Goal: Information Seeking & Learning: Learn about a topic

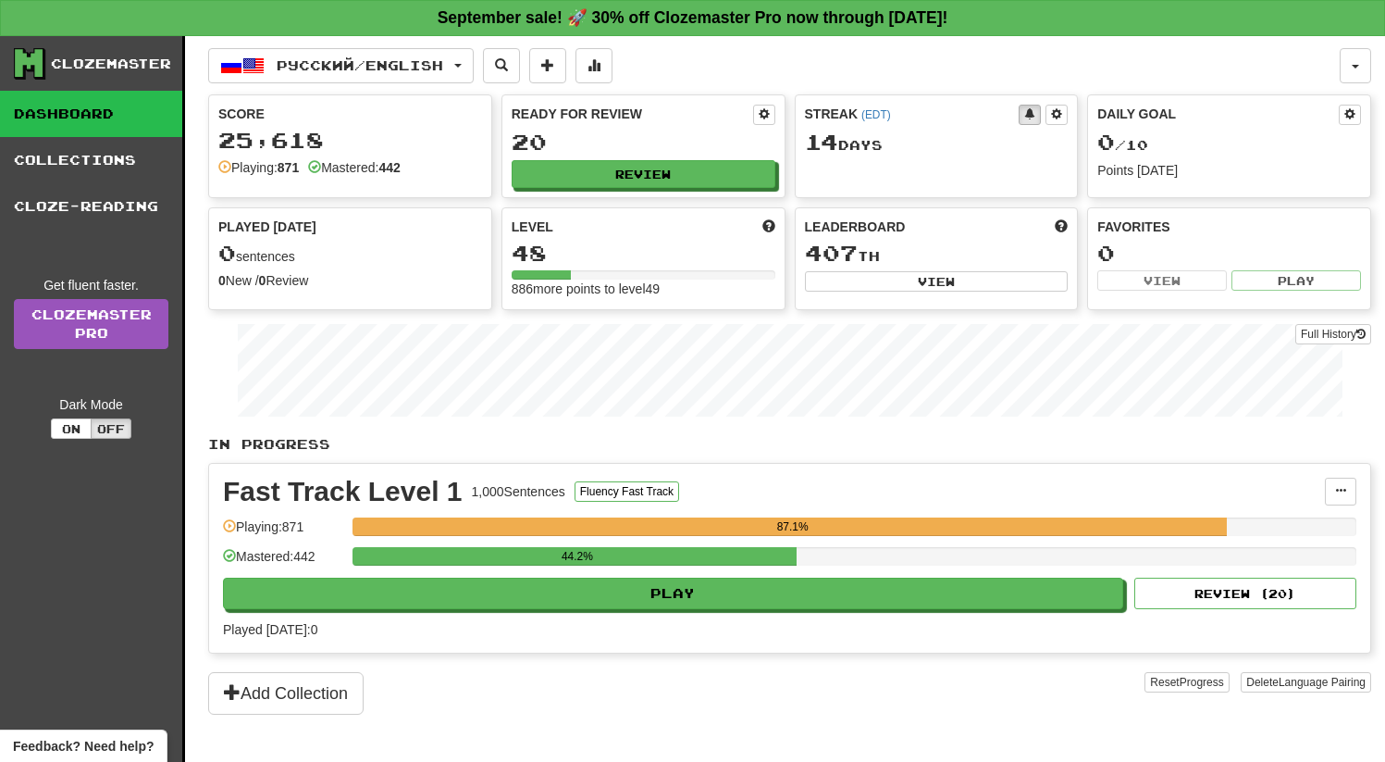
click at [588, 567] on div "44.2%" at bounding box center [855, 562] width 1004 height 31
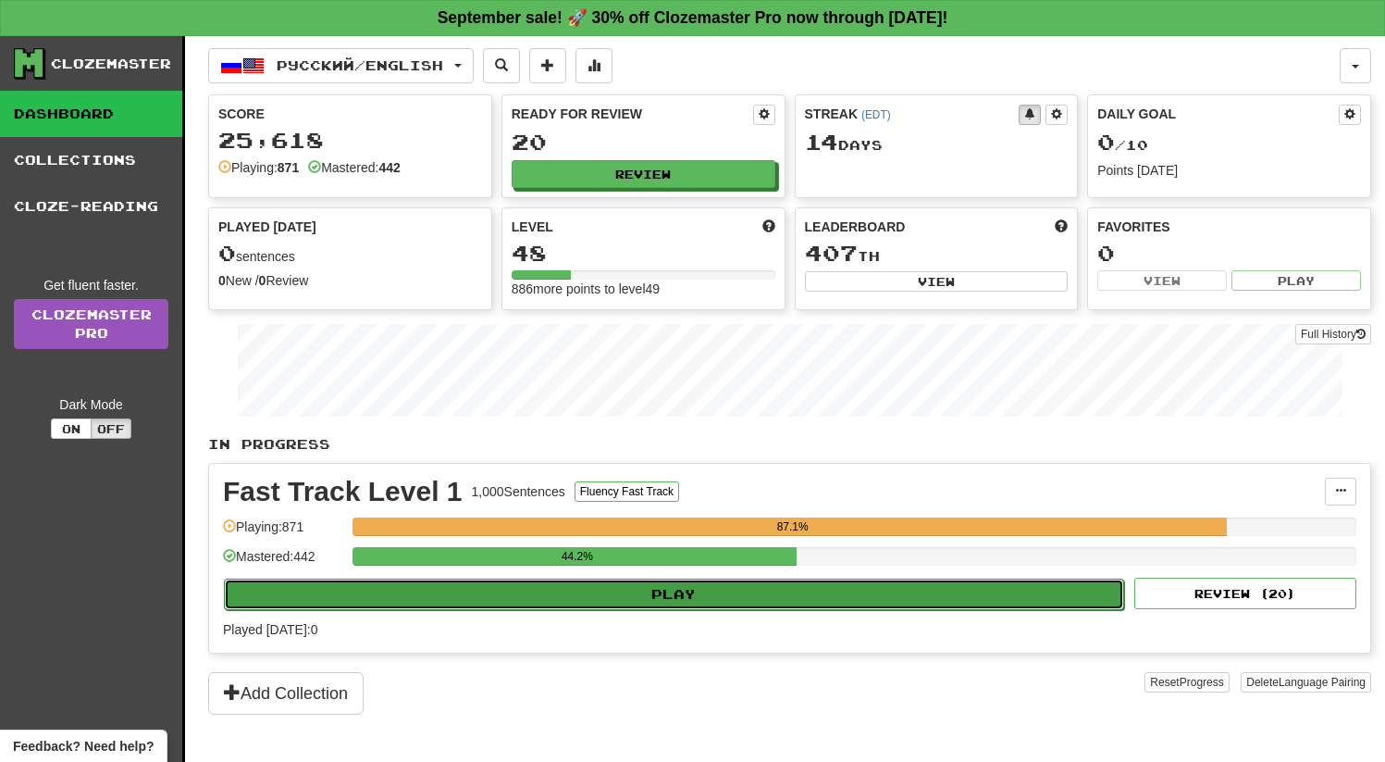
click at [607, 589] on button "Play" at bounding box center [674, 593] width 900 height 31
select select "**"
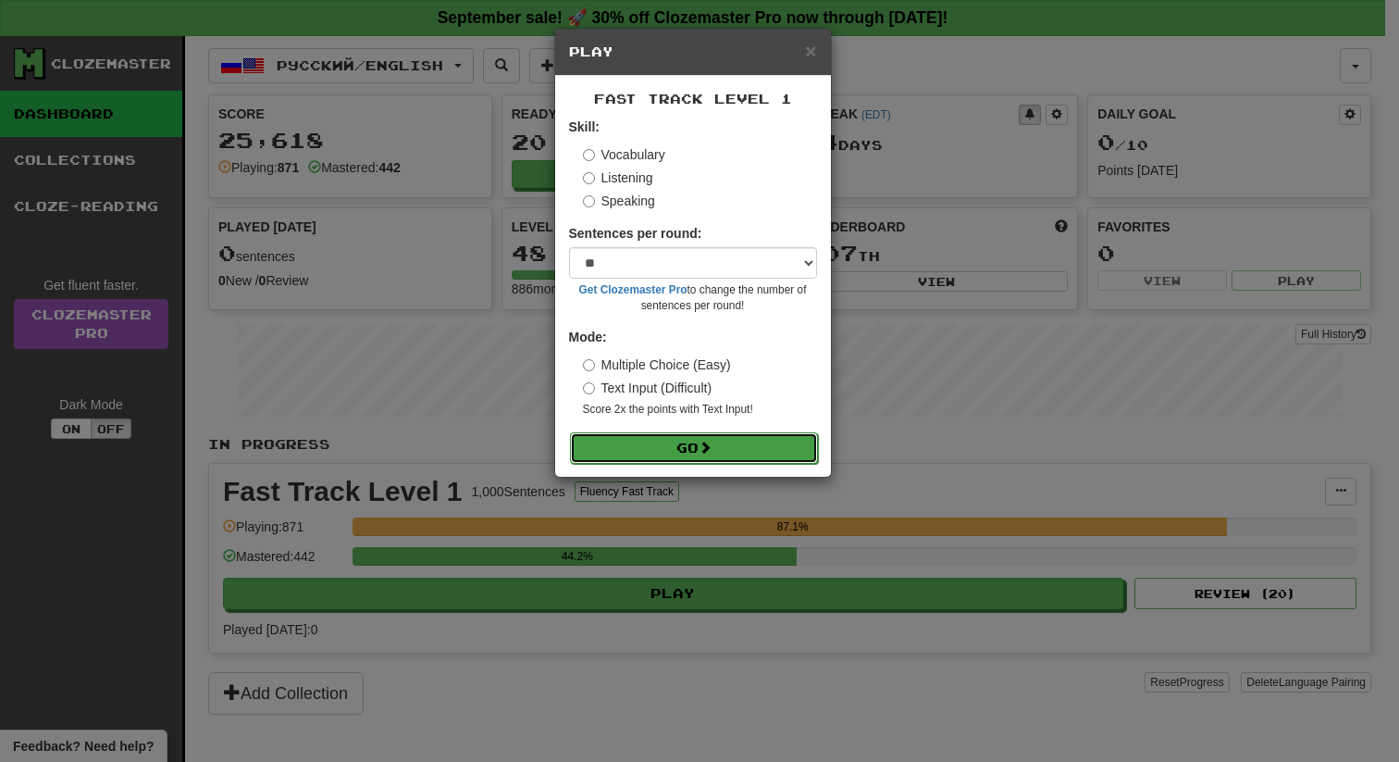
click at [705, 438] on button "Go" at bounding box center [694, 447] width 248 height 31
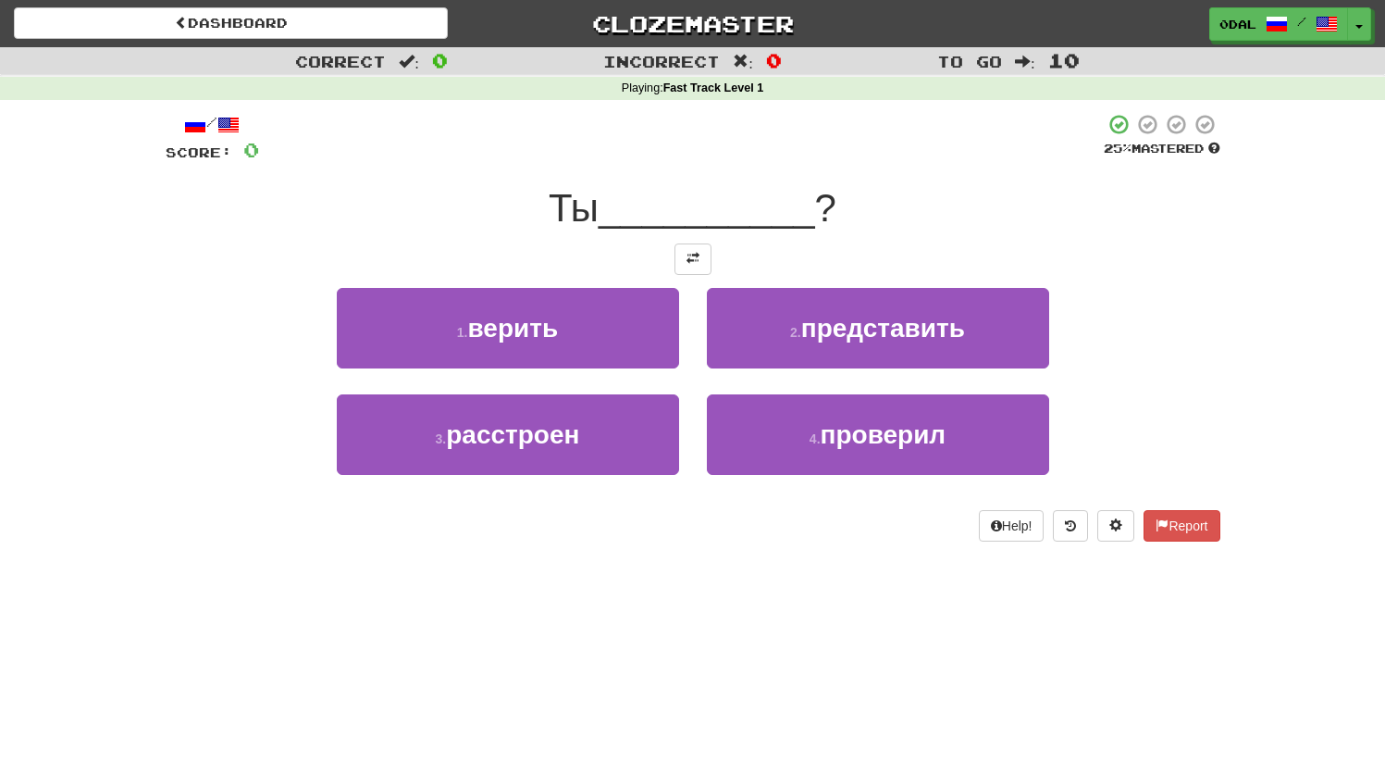
click at [699, 239] on div "/ Score: 0 25 % Mastered Ты __________ ? 1 . верить 2 . представить 3 . расстро…" at bounding box center [693, 327] width 1055 height 428
click at [695, 252] on span at bounding box center [693, 258] width 13 height 13
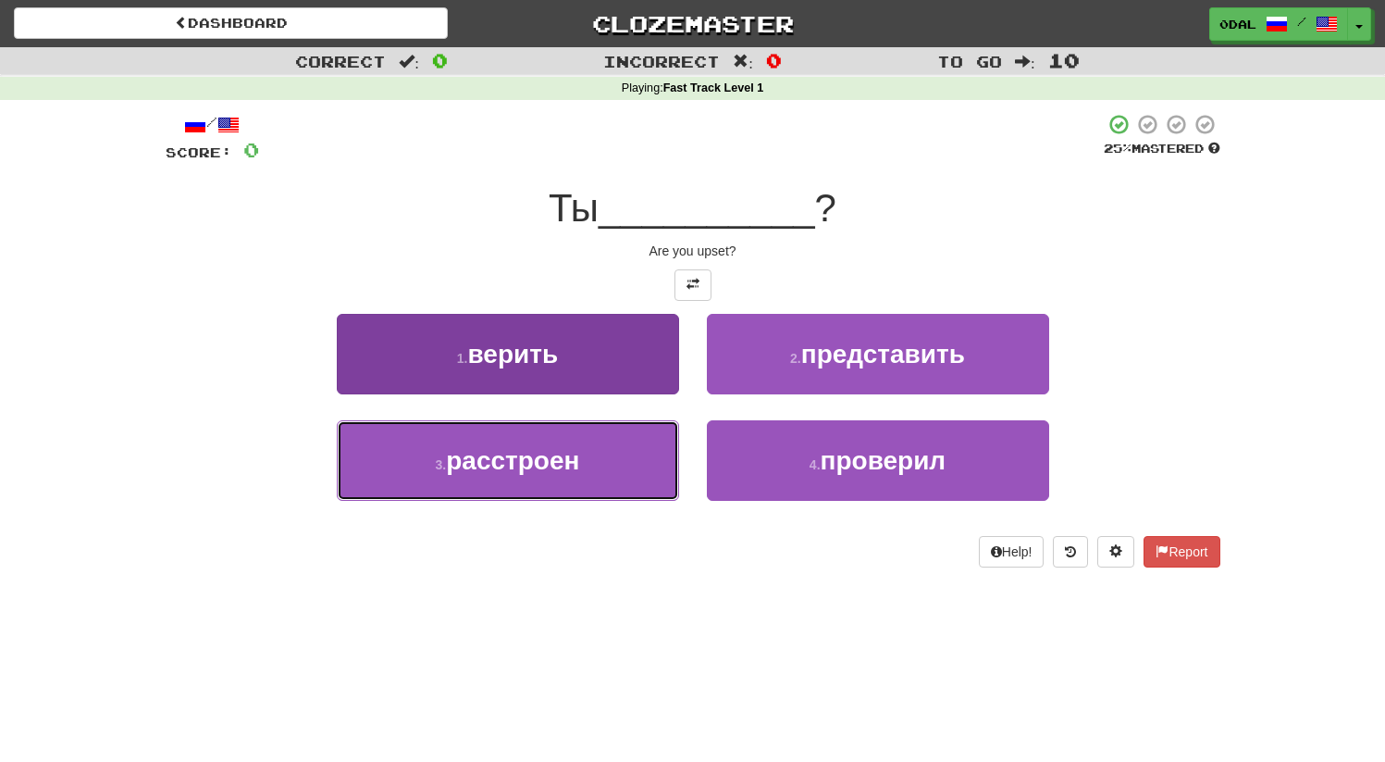
click at [575, 473] on span "расстроен" at bounding box center [512, 460] width 133 height 29
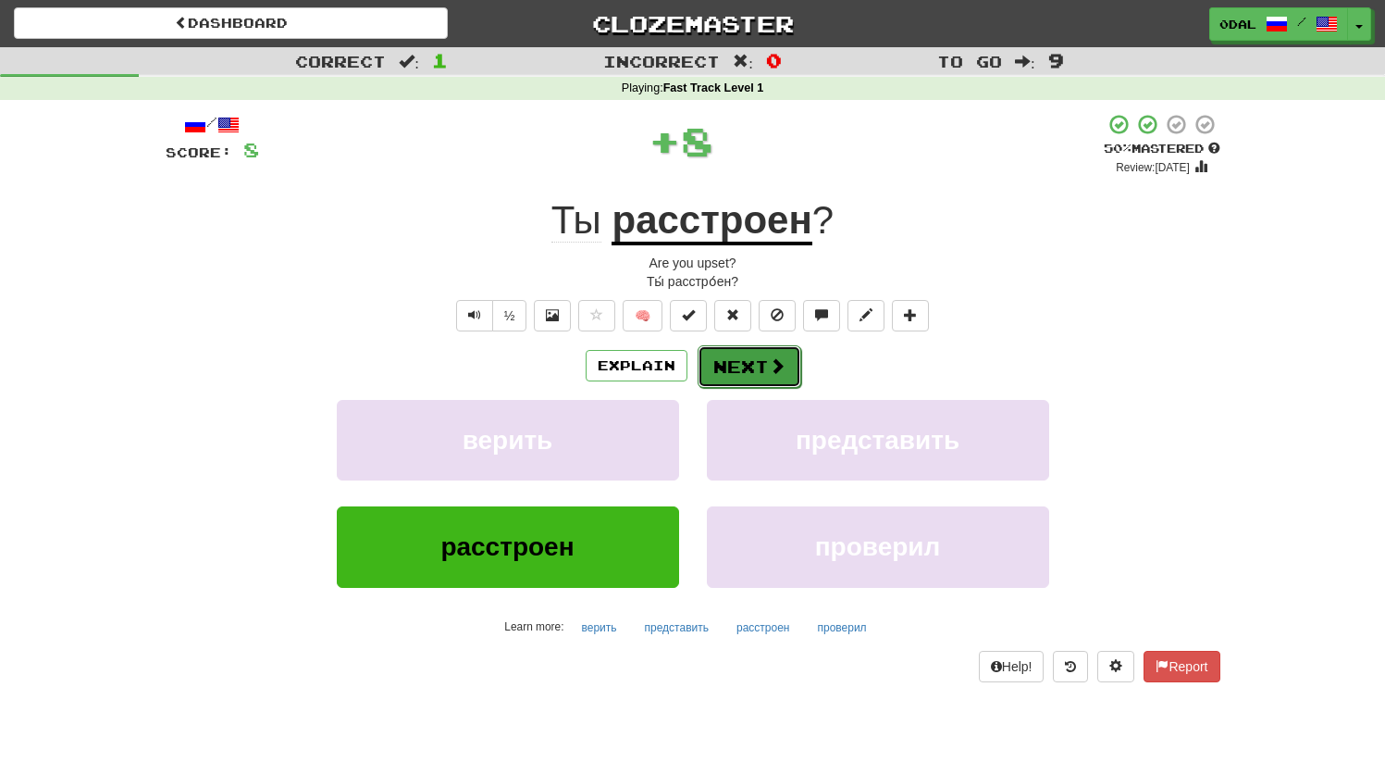
click at [750, 369] on button "Next" at bounding box center [750, 366] width 104 height 43
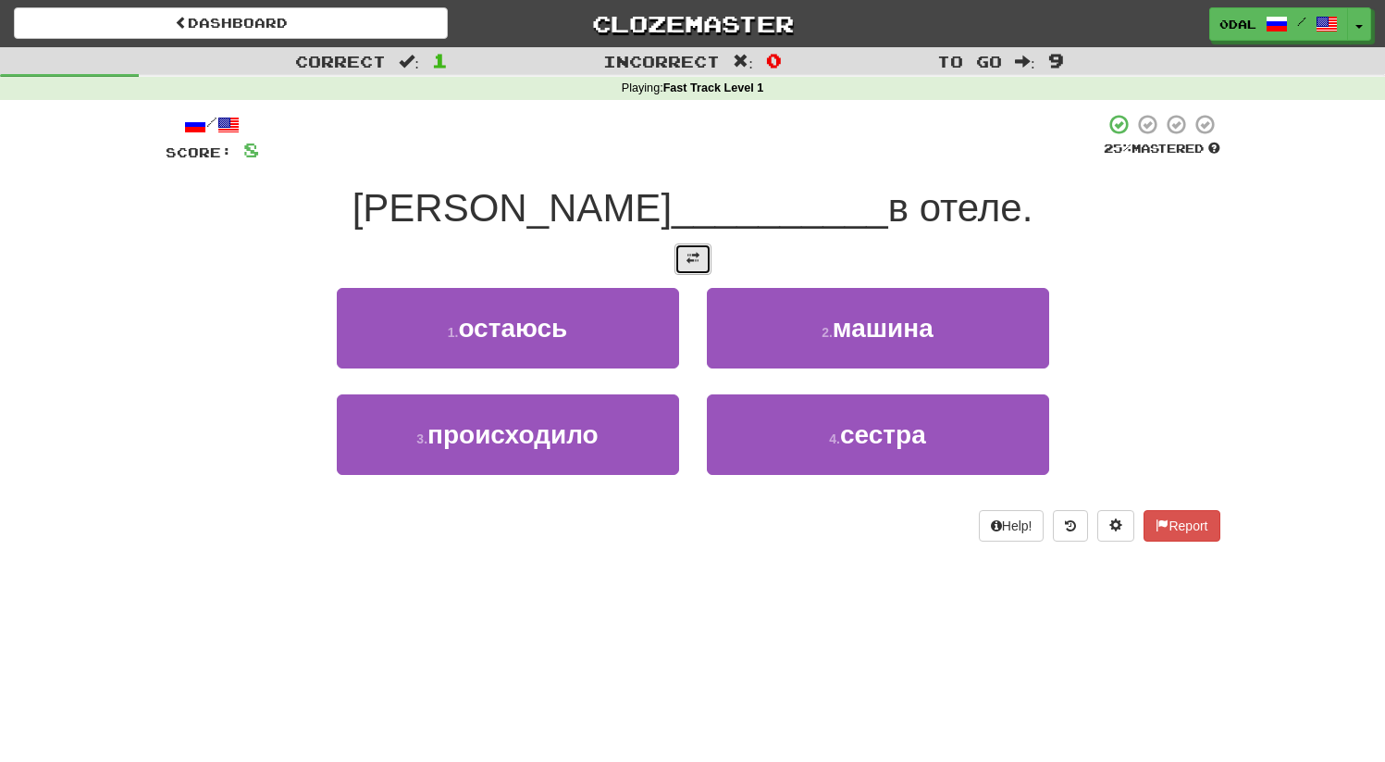
click at [681, 259] on button at bounding box center [693, 258] width 37 height 31
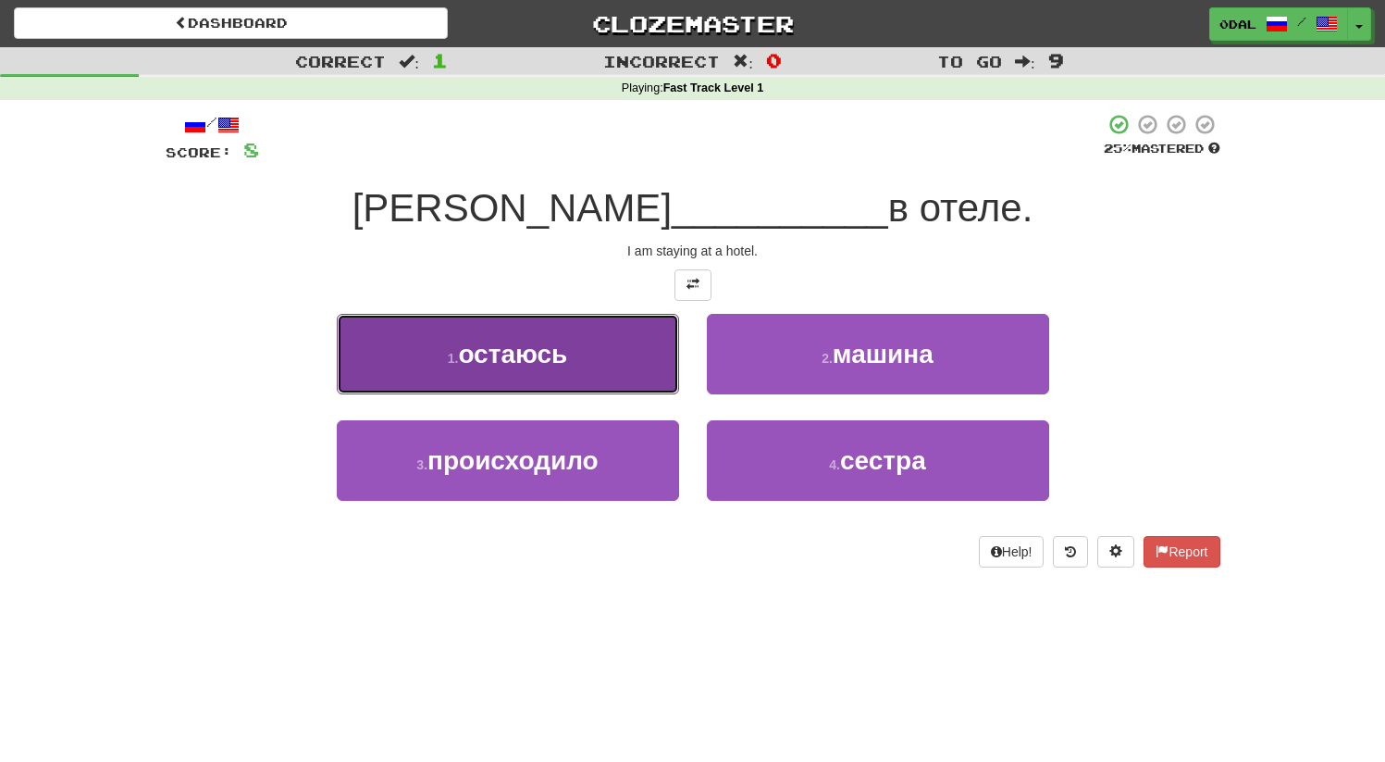
click at [580, 372] on button "1 . остаюсь" at bounding box center [508, 354] width 342 height 81
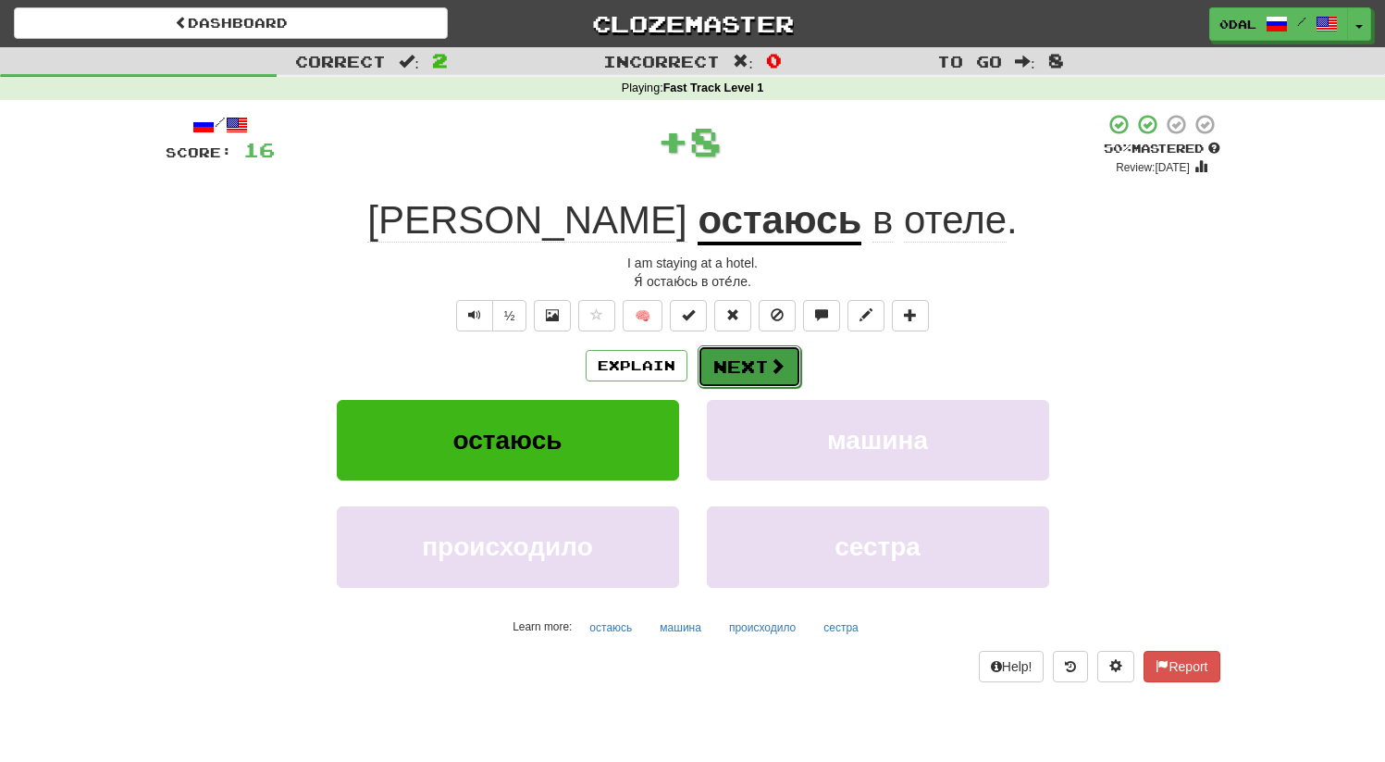
click at [750, 369] on button "Next" at bounding box center [750, 366] width 104 height 43
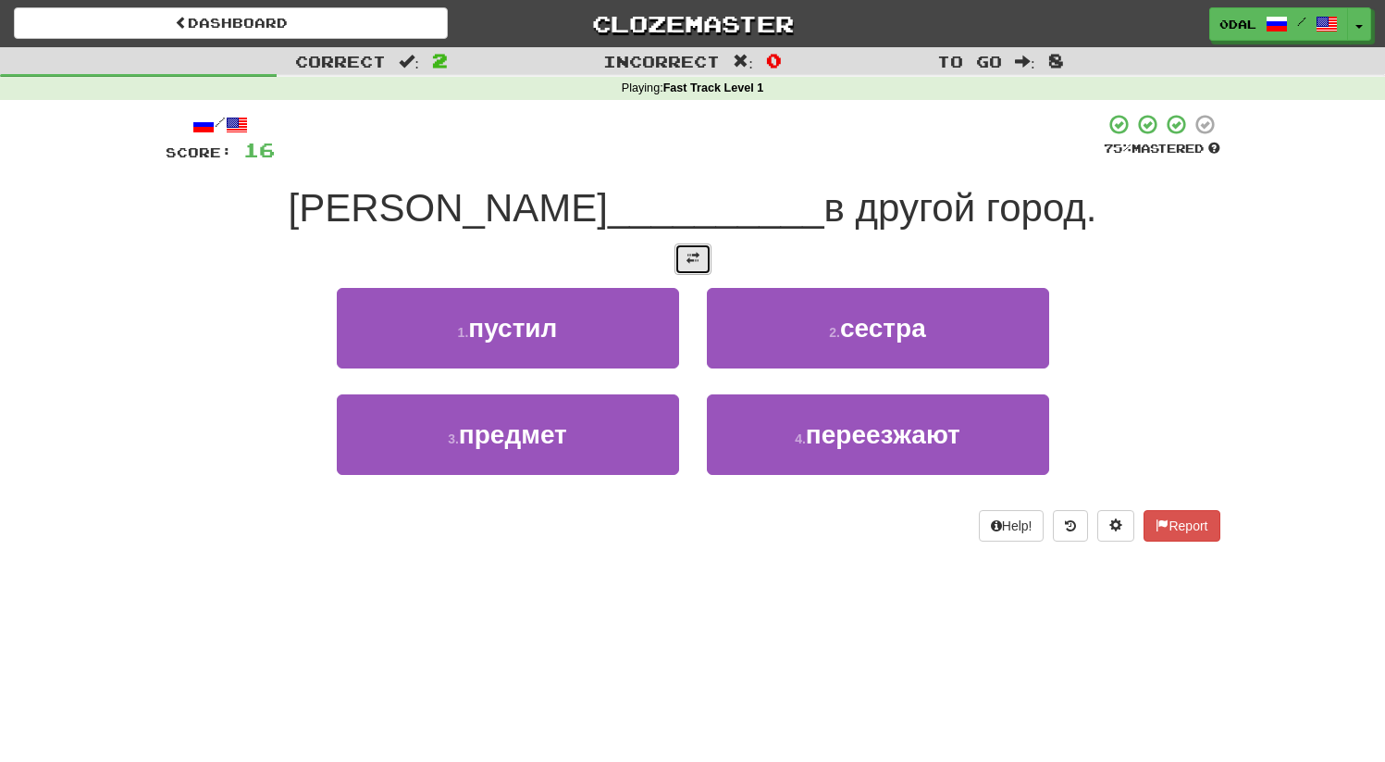
click at [684, 253] on button at bounding box center [693, 258] width 37 height 31
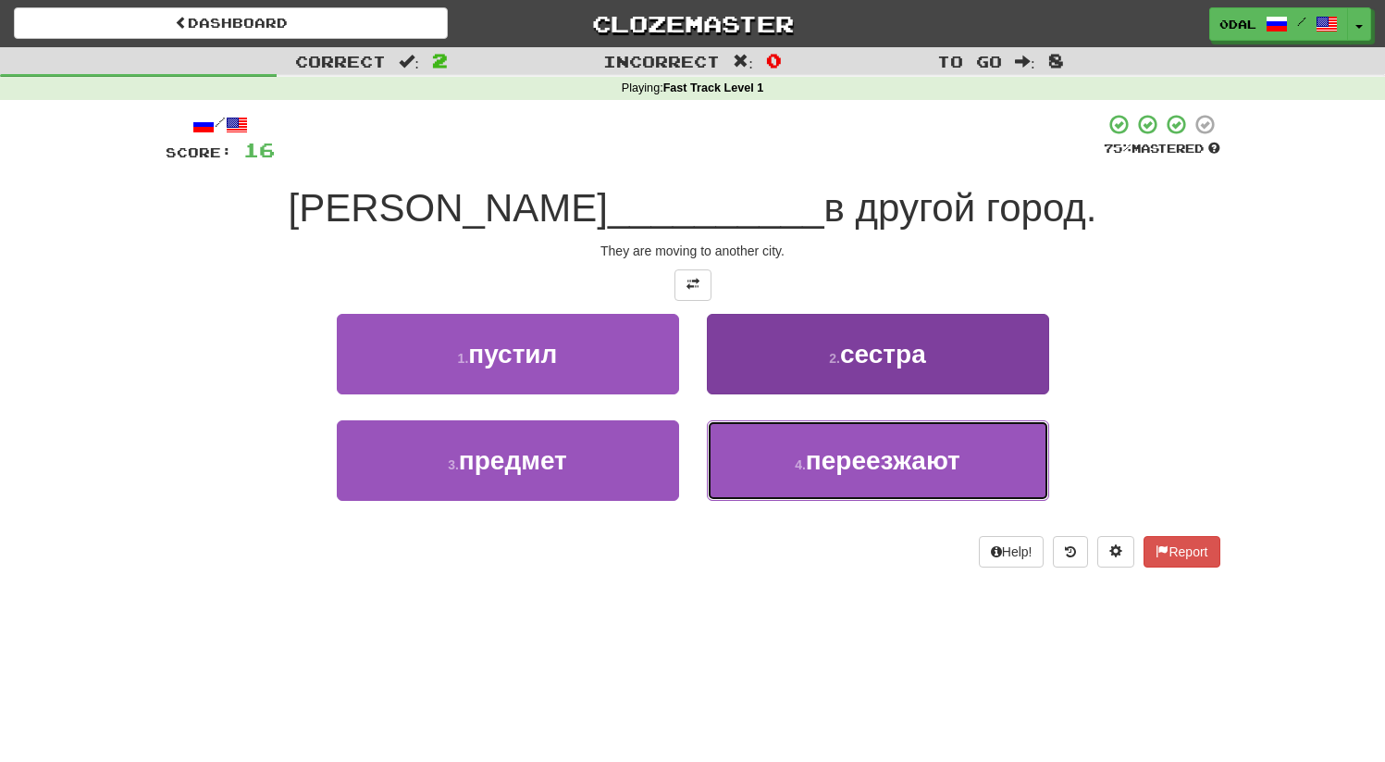
click at [897, 483] on button "4 . переезжают" at bounding box center [878, 460] width 342 height 81
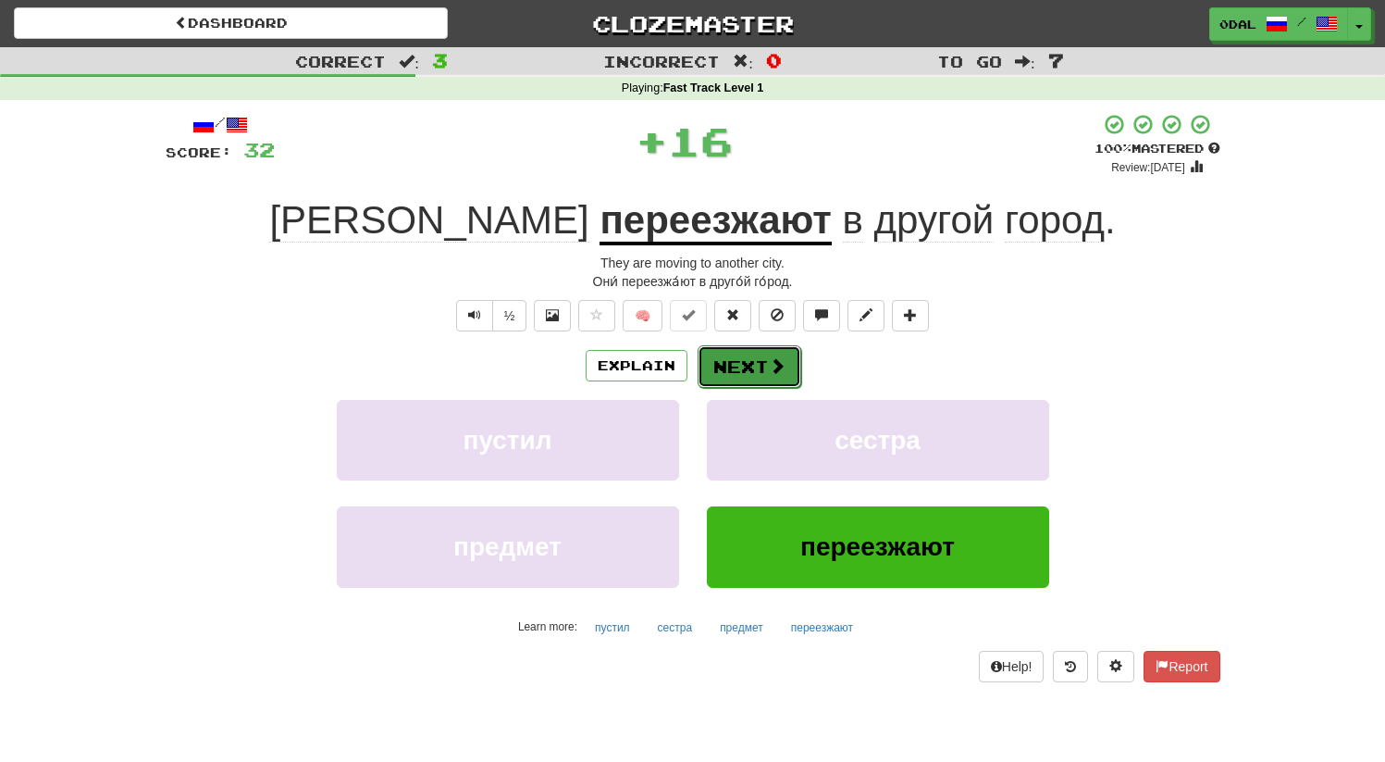
click at [754, 366] on button "Next" at bounding box center [750, 366] width 104 height 43
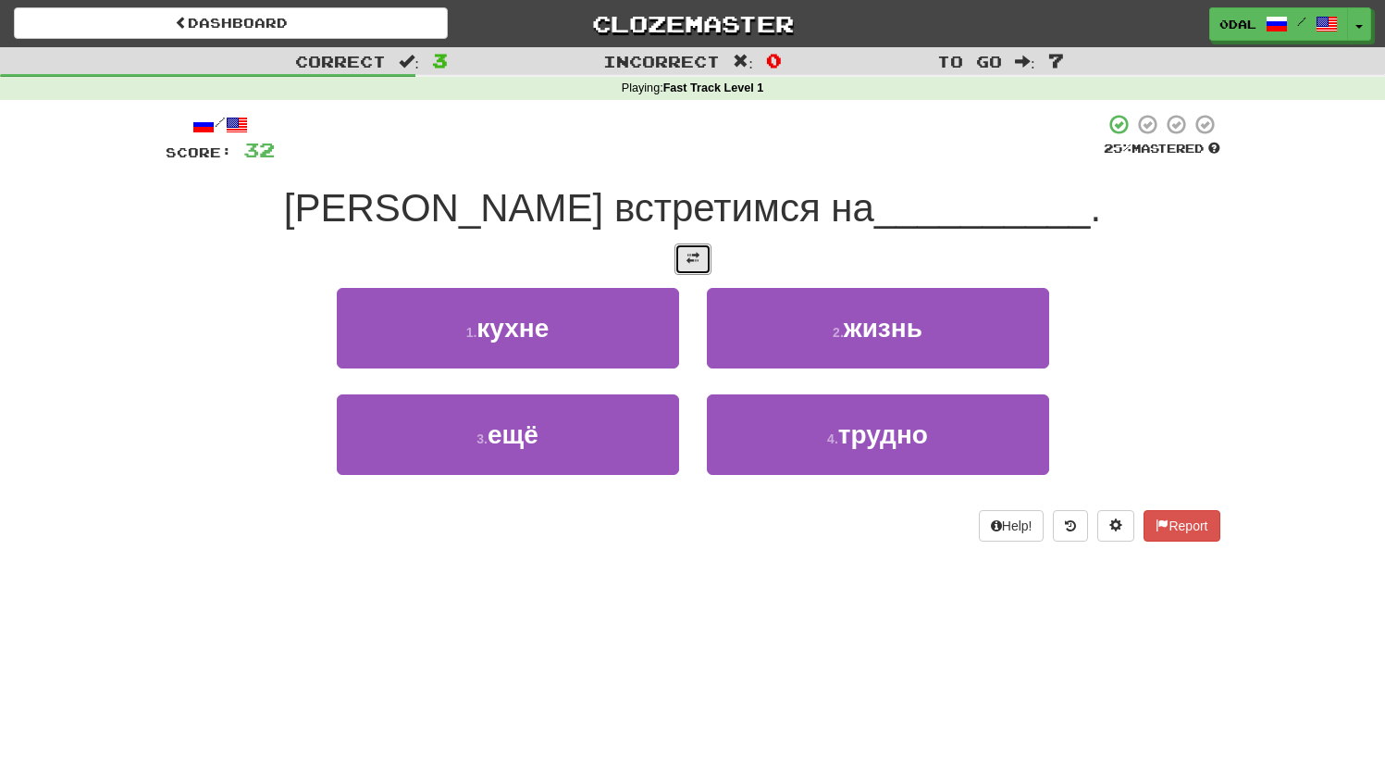
click at [694, 264] on span at bounding box center [693, 258] width 13 height 13
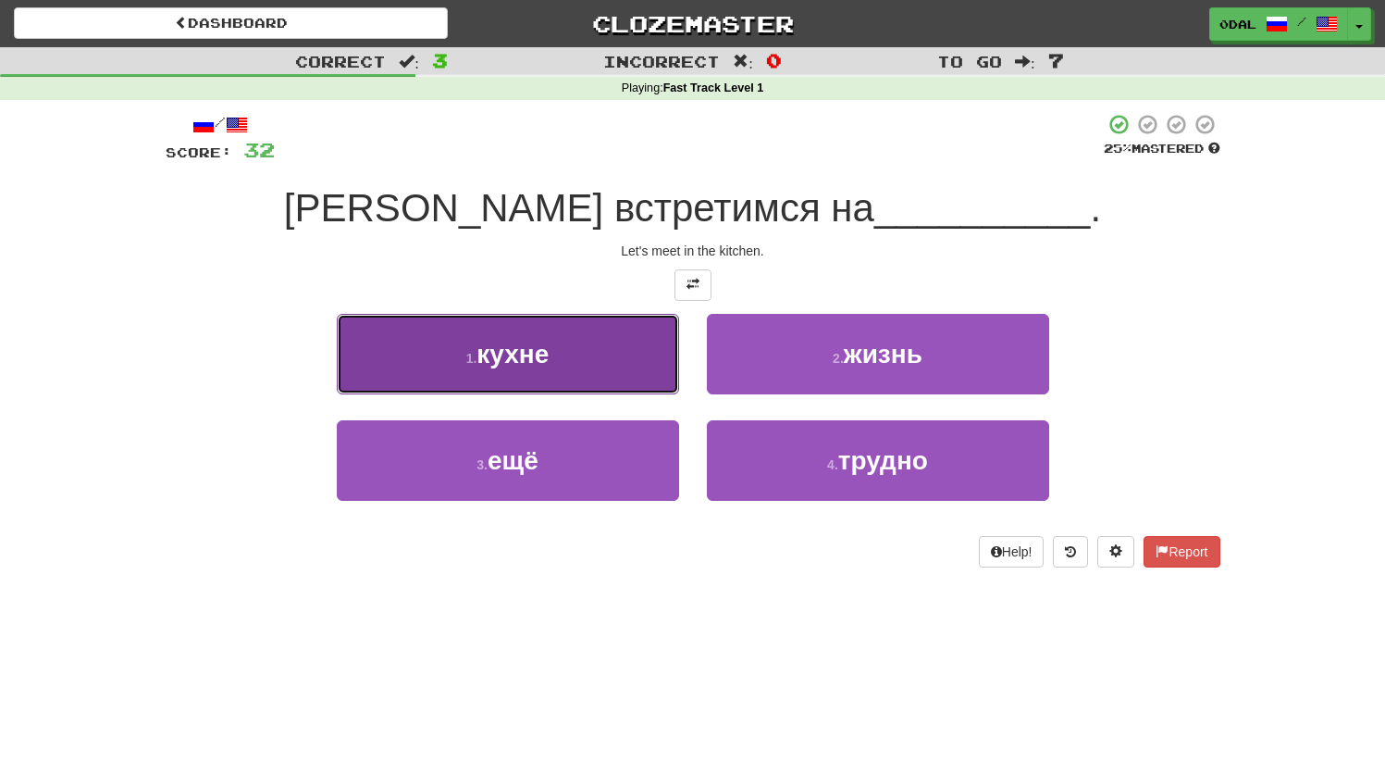
click at [606, 371] on button "1 . кухне" at bounding box center [508, 354] width 342 height 81
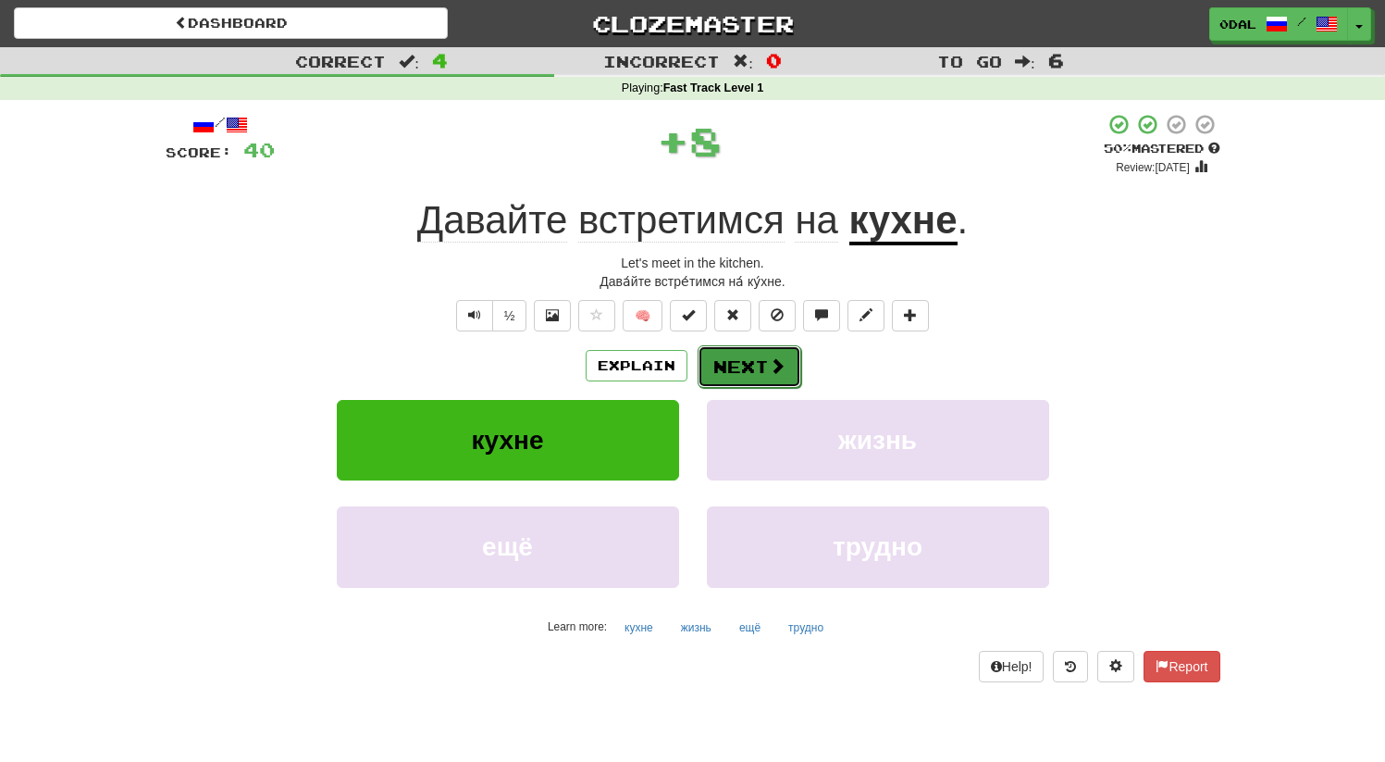
click at [729, 364] on button "Next" at bounding box center [750, 366] width 104 height 43
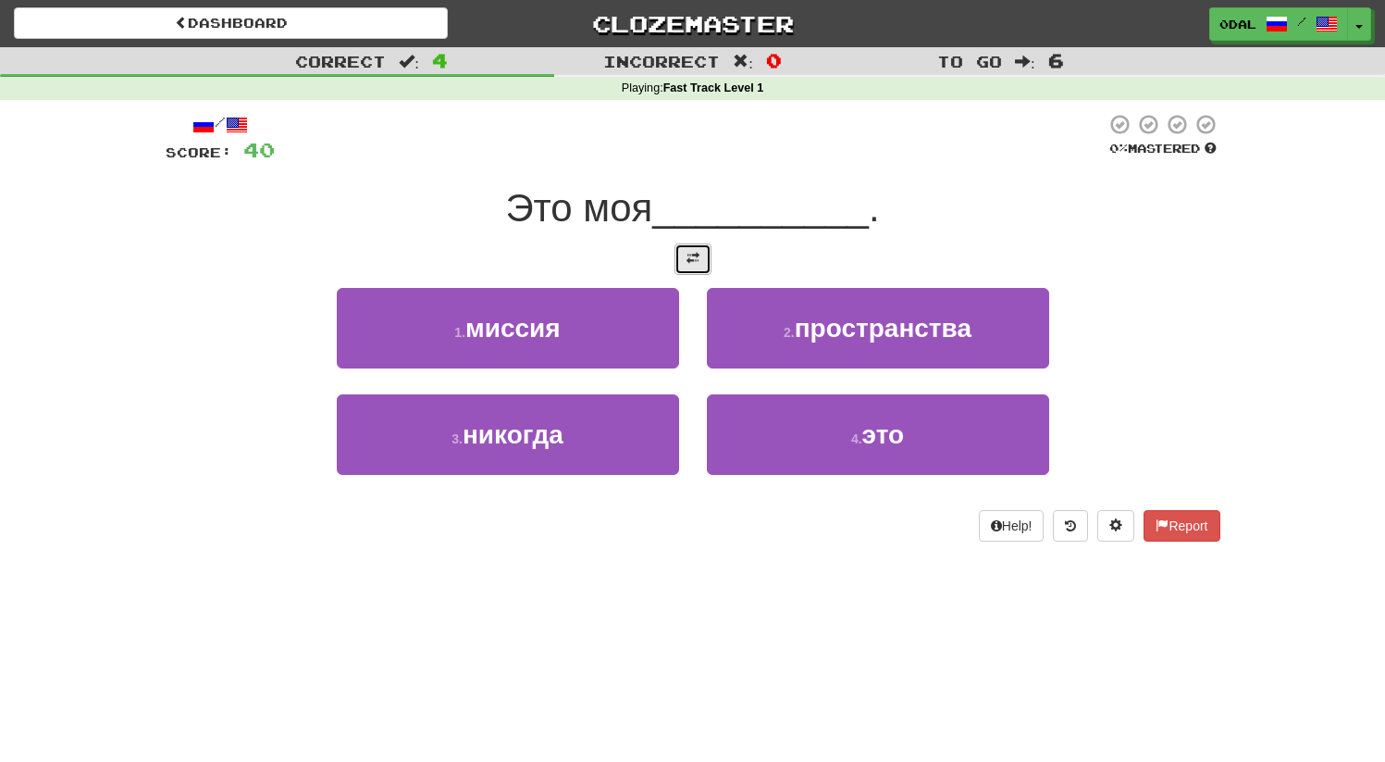
click at [688, 268] on button at bounding box center [693, 258] width 37 height 31
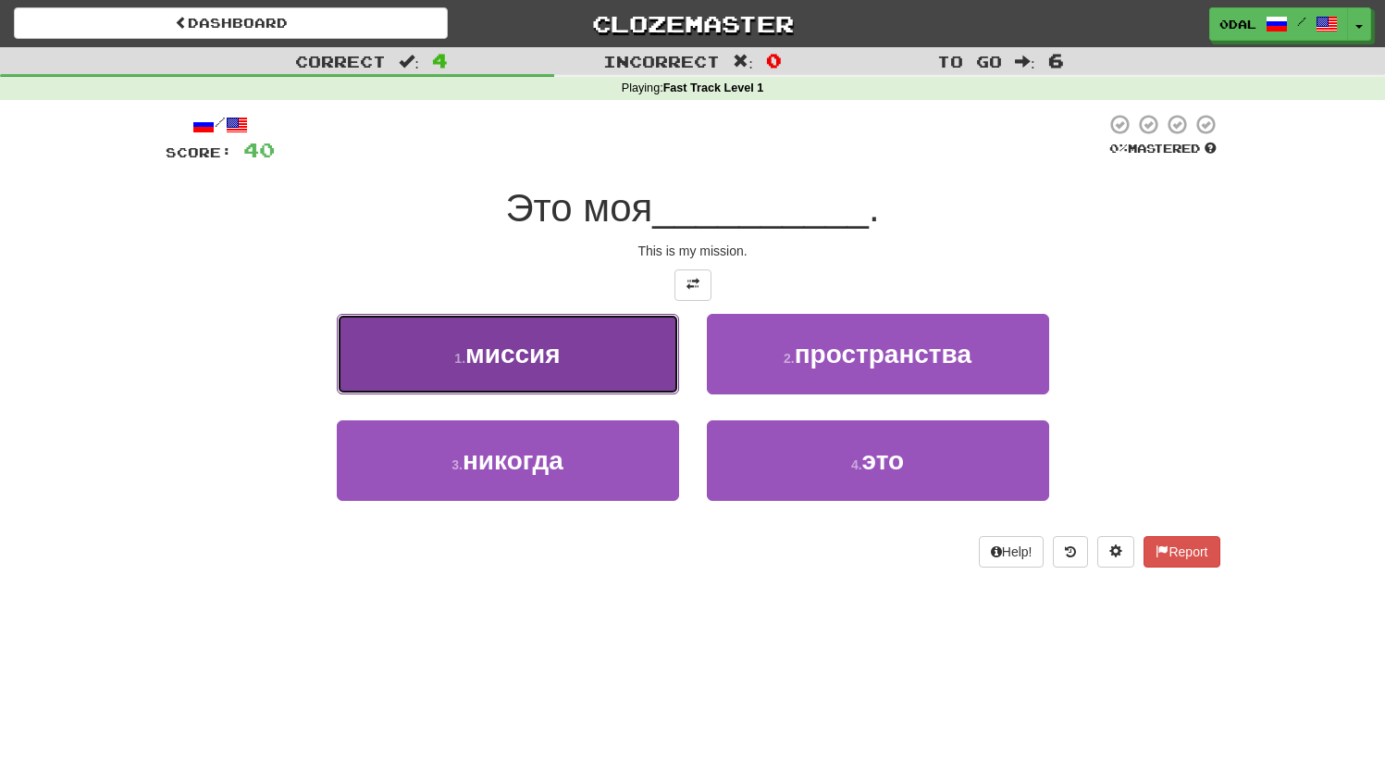
click at [606, 383] on button "1 . миссия" at bounding box center [508, 354] width 342 height 81
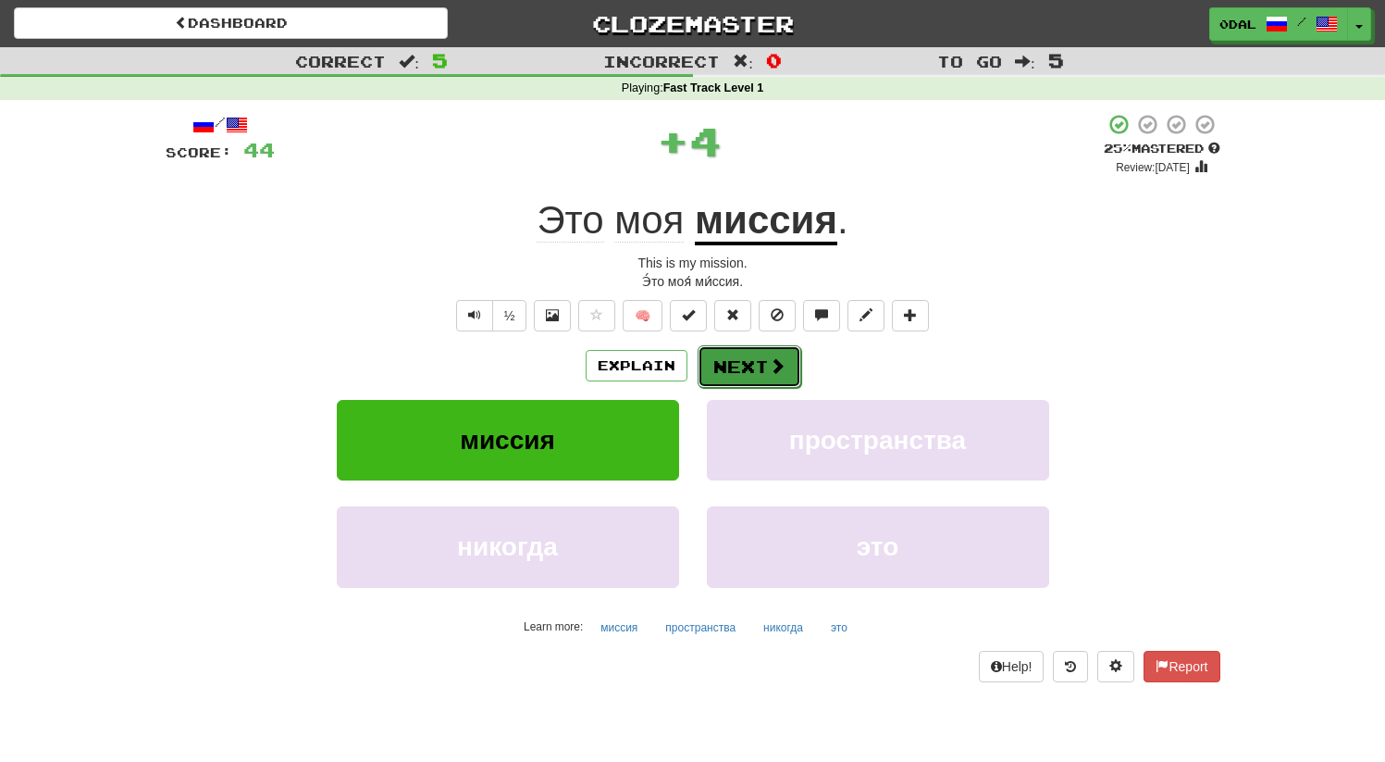
click at [723, 365] on button "Next" at bounding box center [750, 366] width 104 height 43
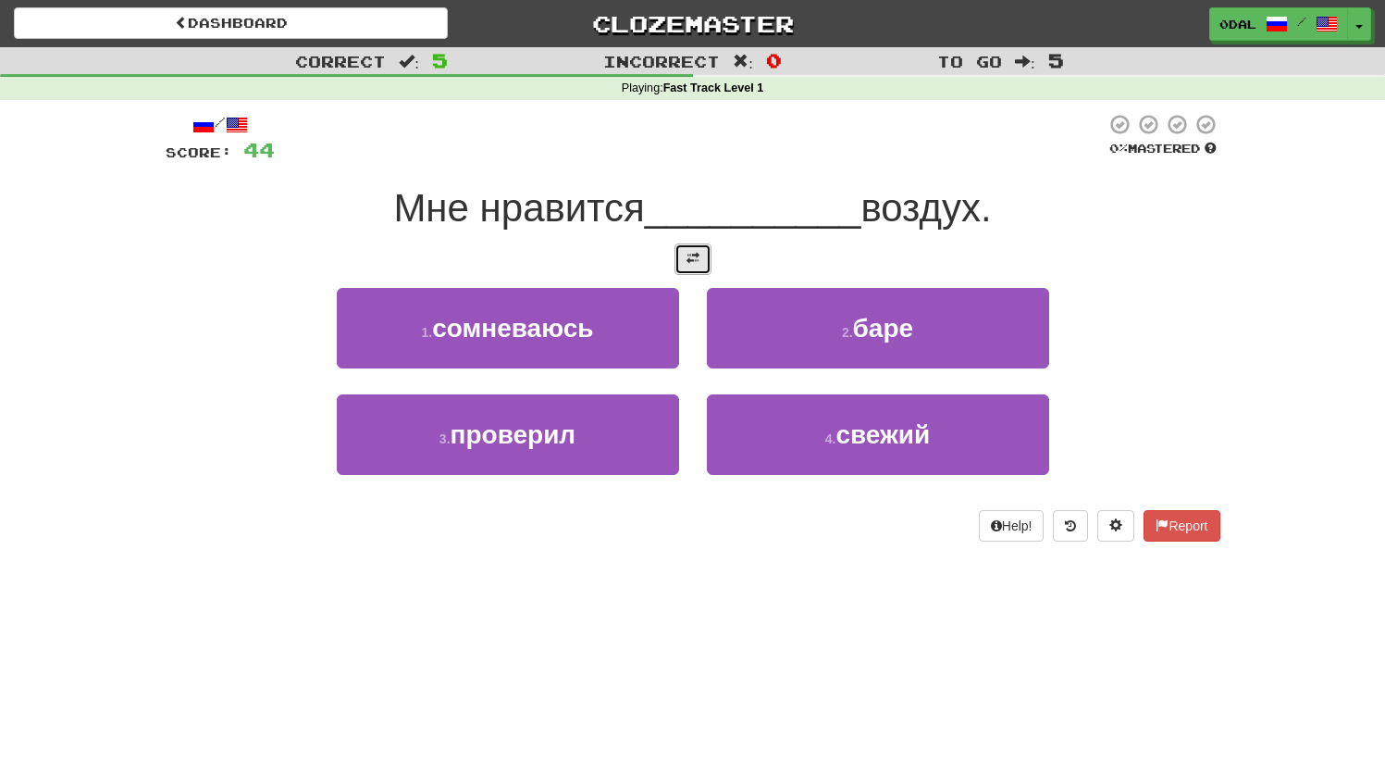
click at [687, 266] on button at bounding box center [693, 258] width 37 height 31
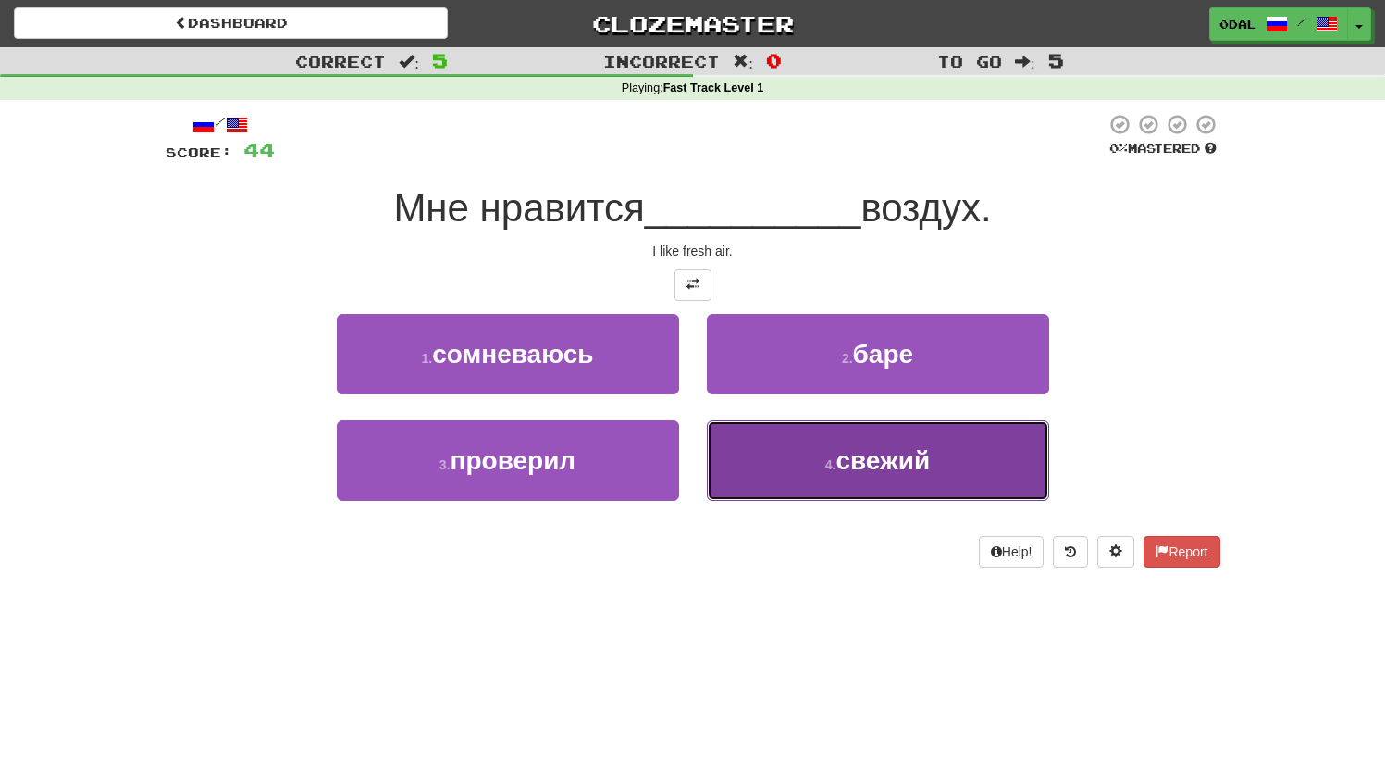
click at [851, 469] on span "свежий" at bounding box center [883, 460] width 94 height 29
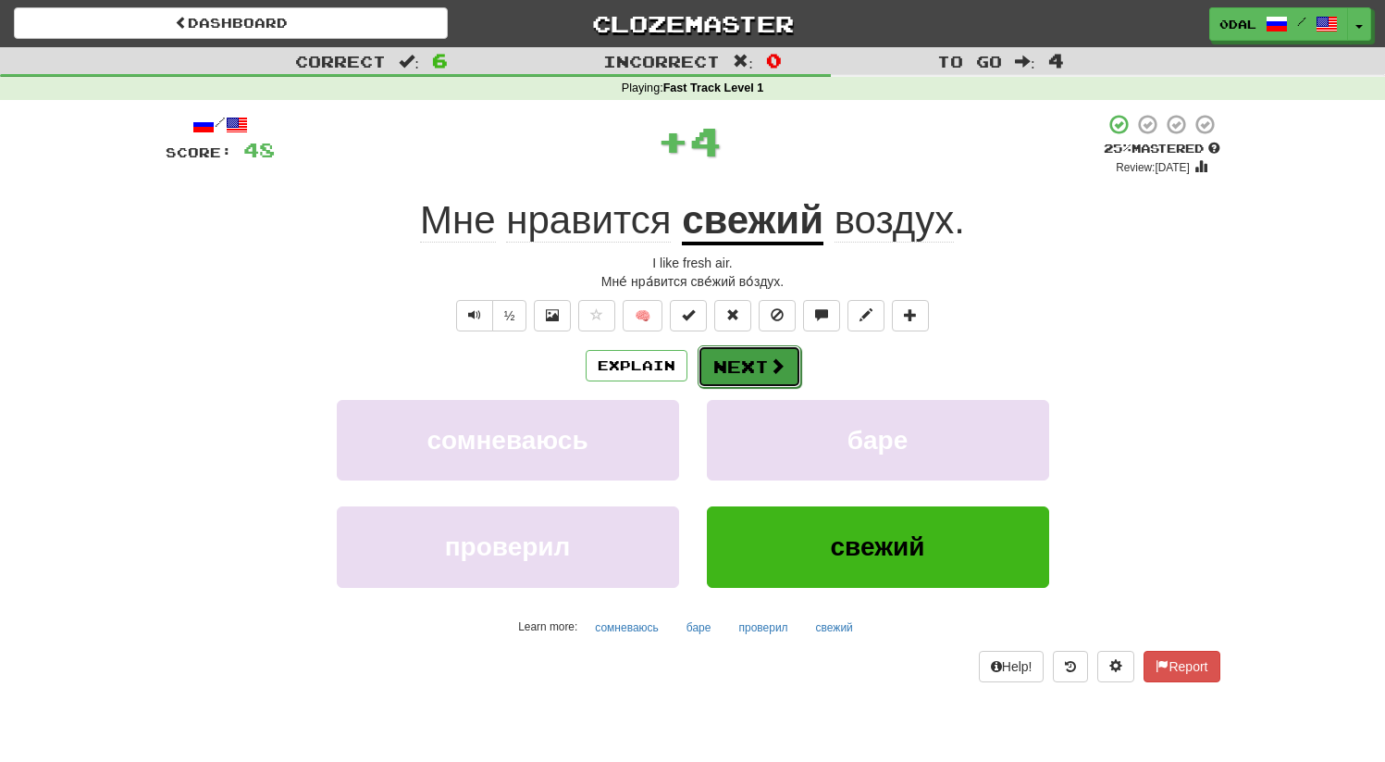
click at [753, 366] on button "Next" at bounding box center [750, 366] width 104 height 43
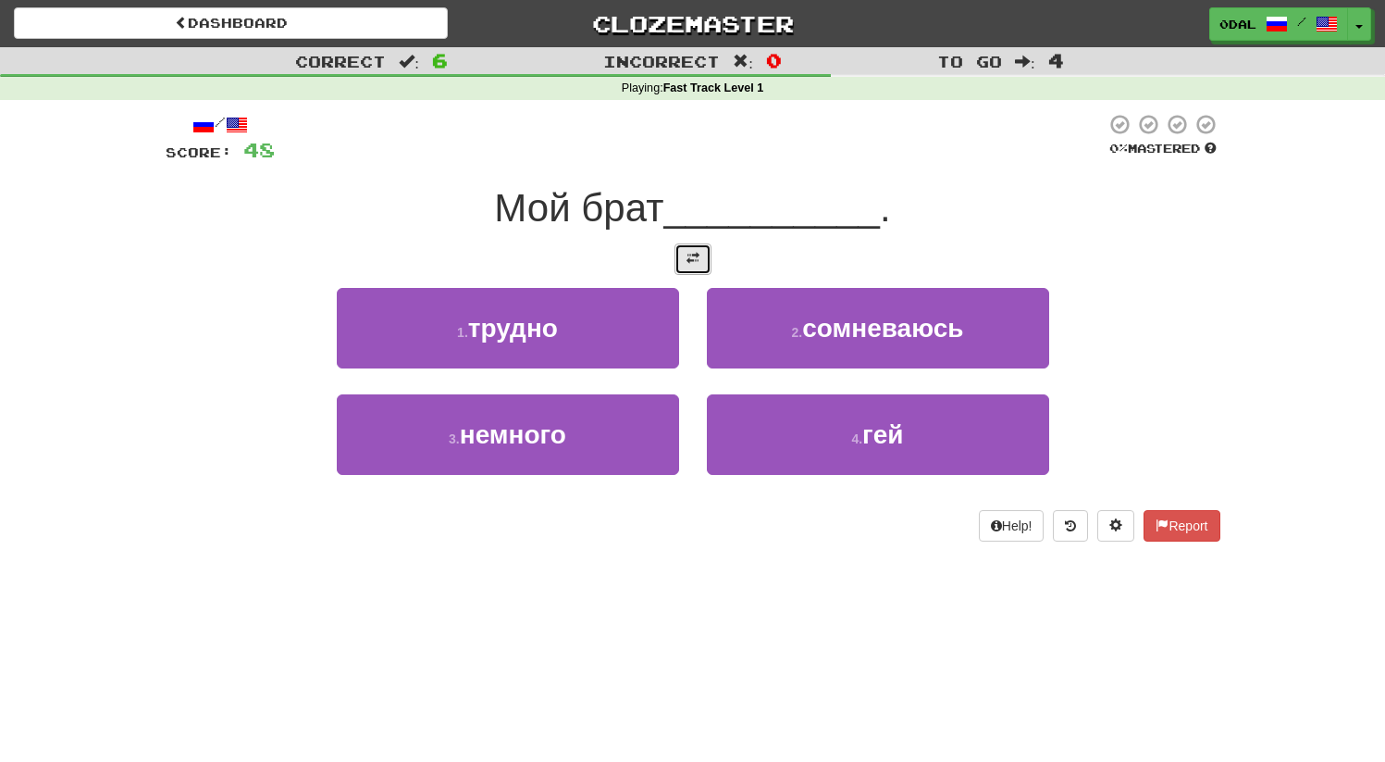
click at [694, 266] on button at bounding box center [693, 258] width 37 height 31
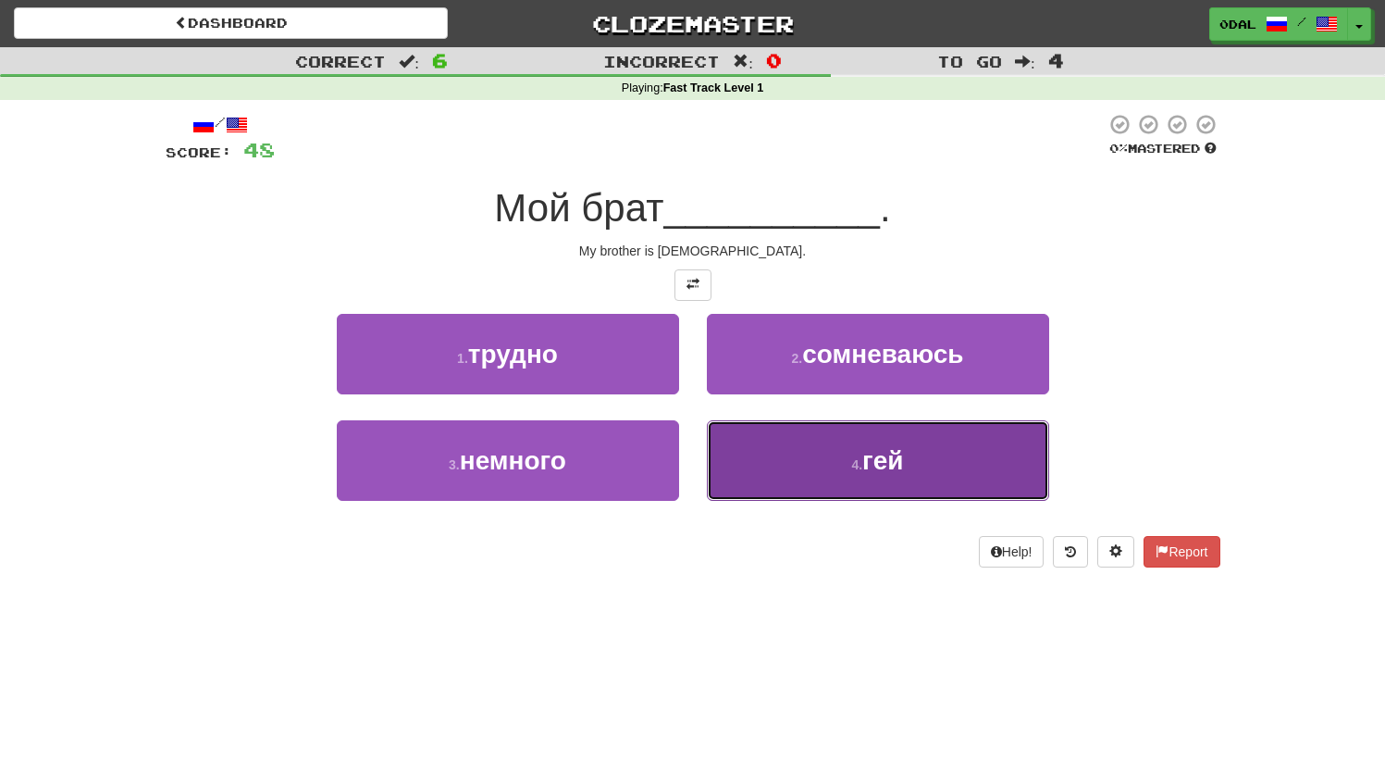
click at [837, 468] on button "4 . гей" at bounding box center [878, 460] width 342 height 81
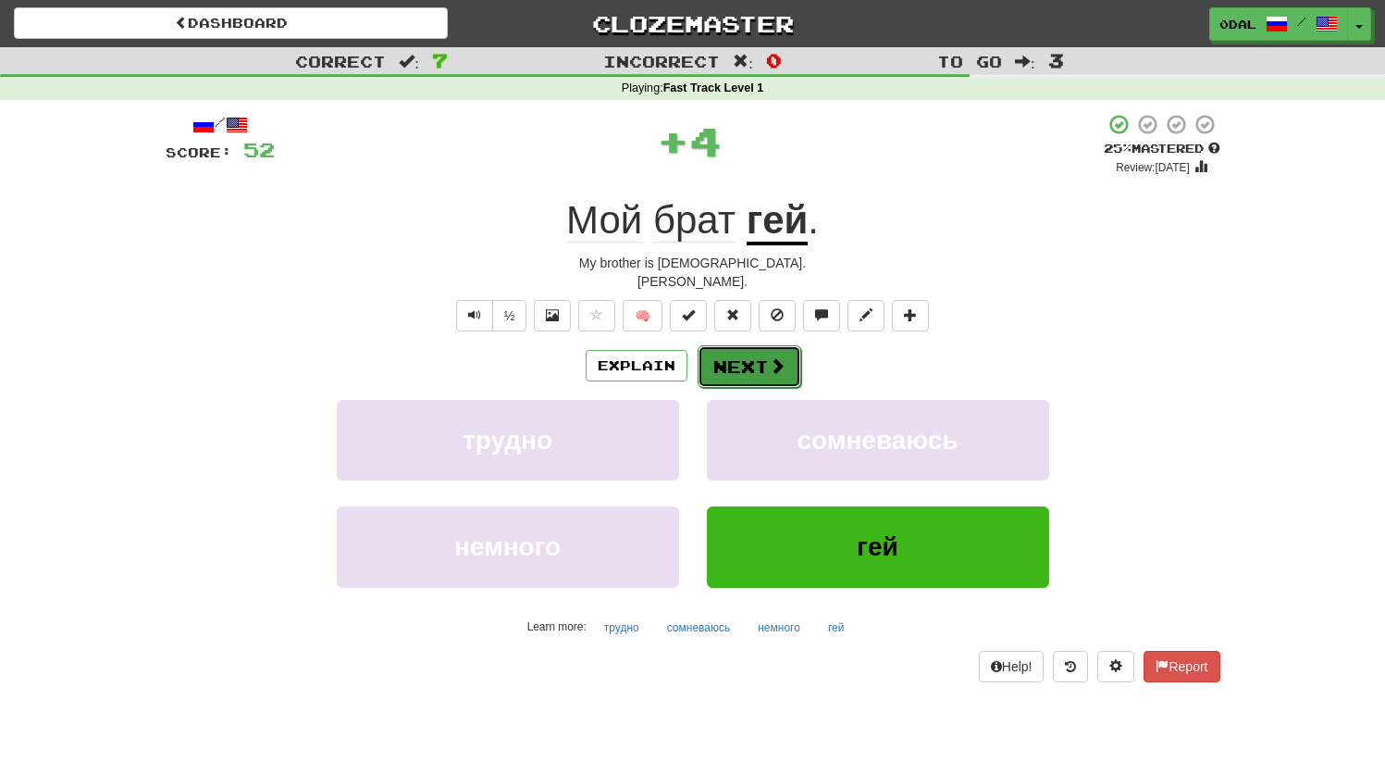
click at [749, 372] on button "Next" at bounding box center [750, 366] width 104 height 43
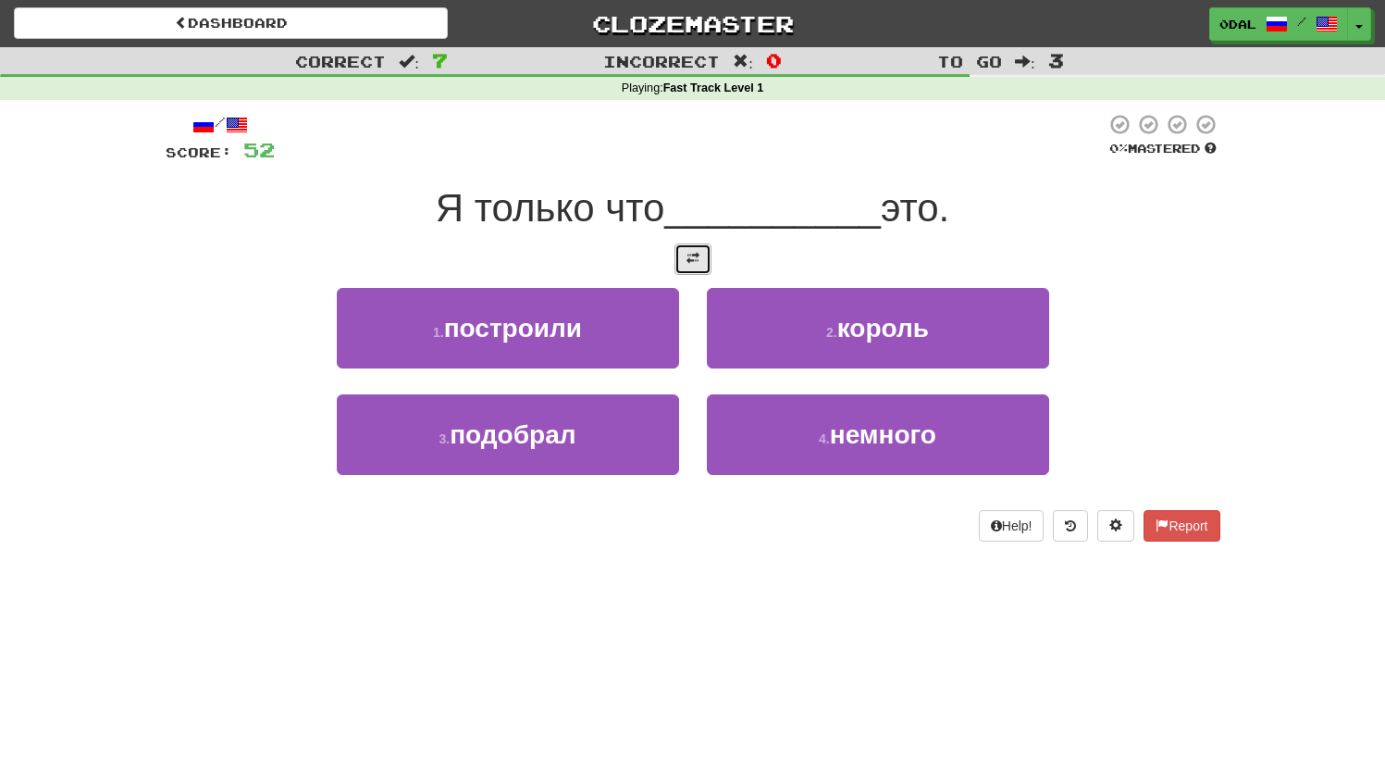
click at [683, 264] on button at bounding box center [693, 258] width 37 height 31
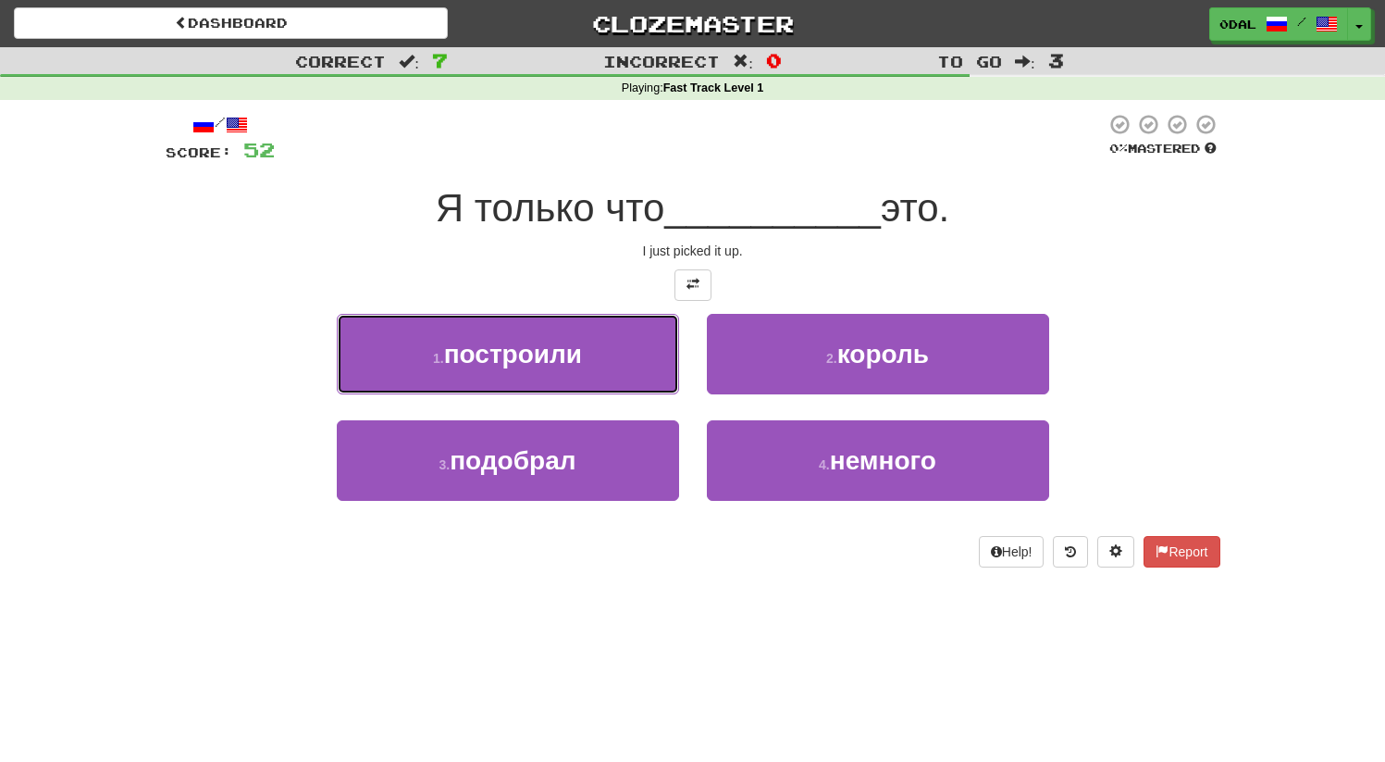
drag, startPoint x: 627, startPoint y: 366, endPoint x: 625, endPoint y: 515, distance: 149.0
click at [624, 503] on div "1 . построили 2 . король 3 . подобрал 4 . немного" at bounding box center [693, 421] width 1083 height 214
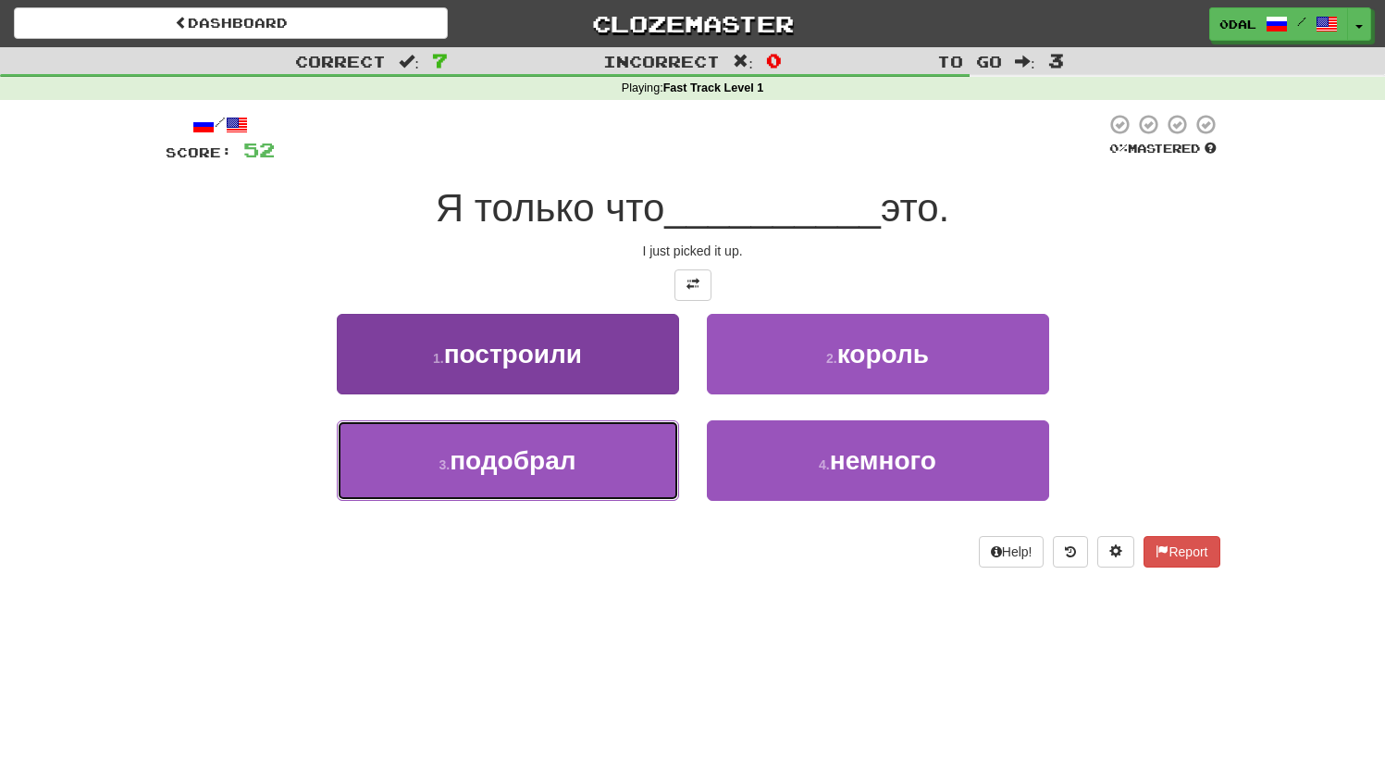
click at [586, 469] on button "3 . подобрал" at bounding box center [508, 460] width 342 height 81
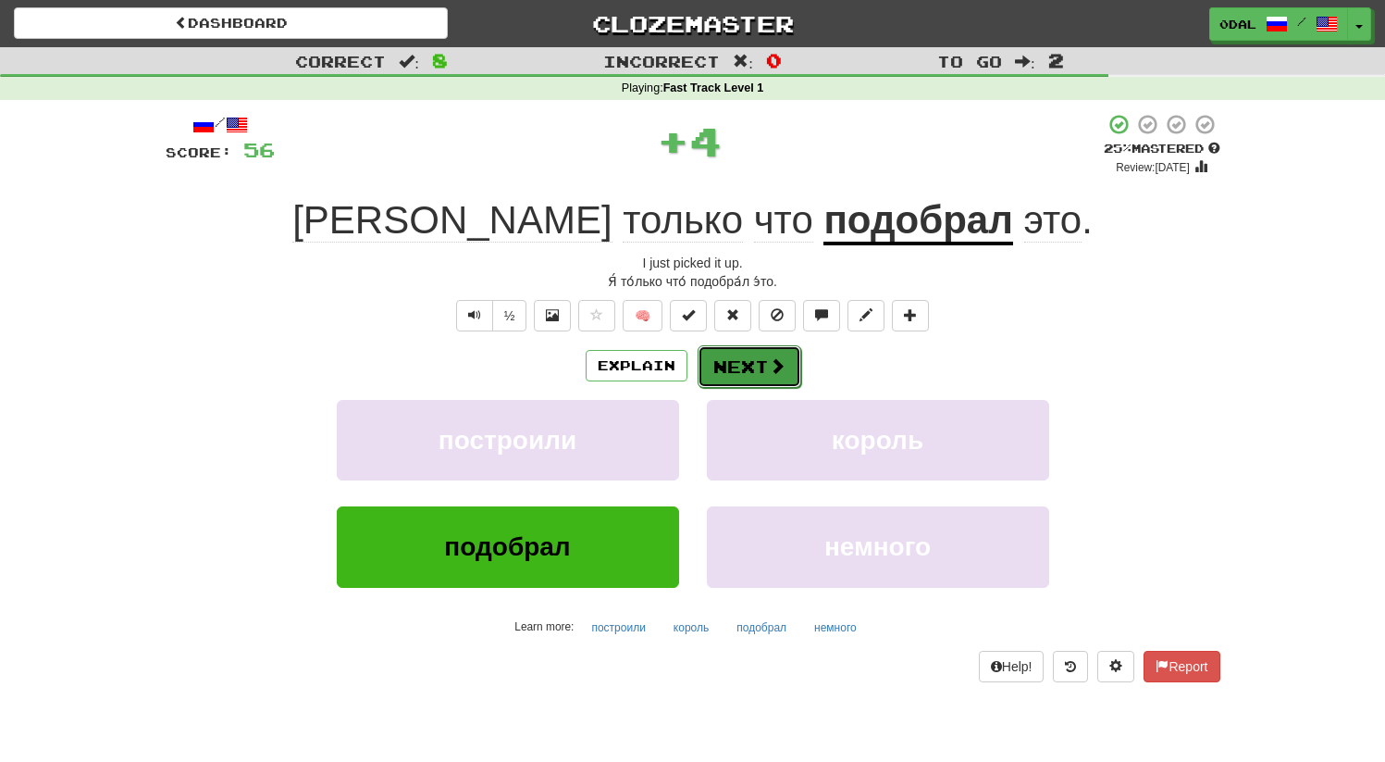
click at [747, 373] on button "Next" at bounding box center [750, 366] width 104 height 43
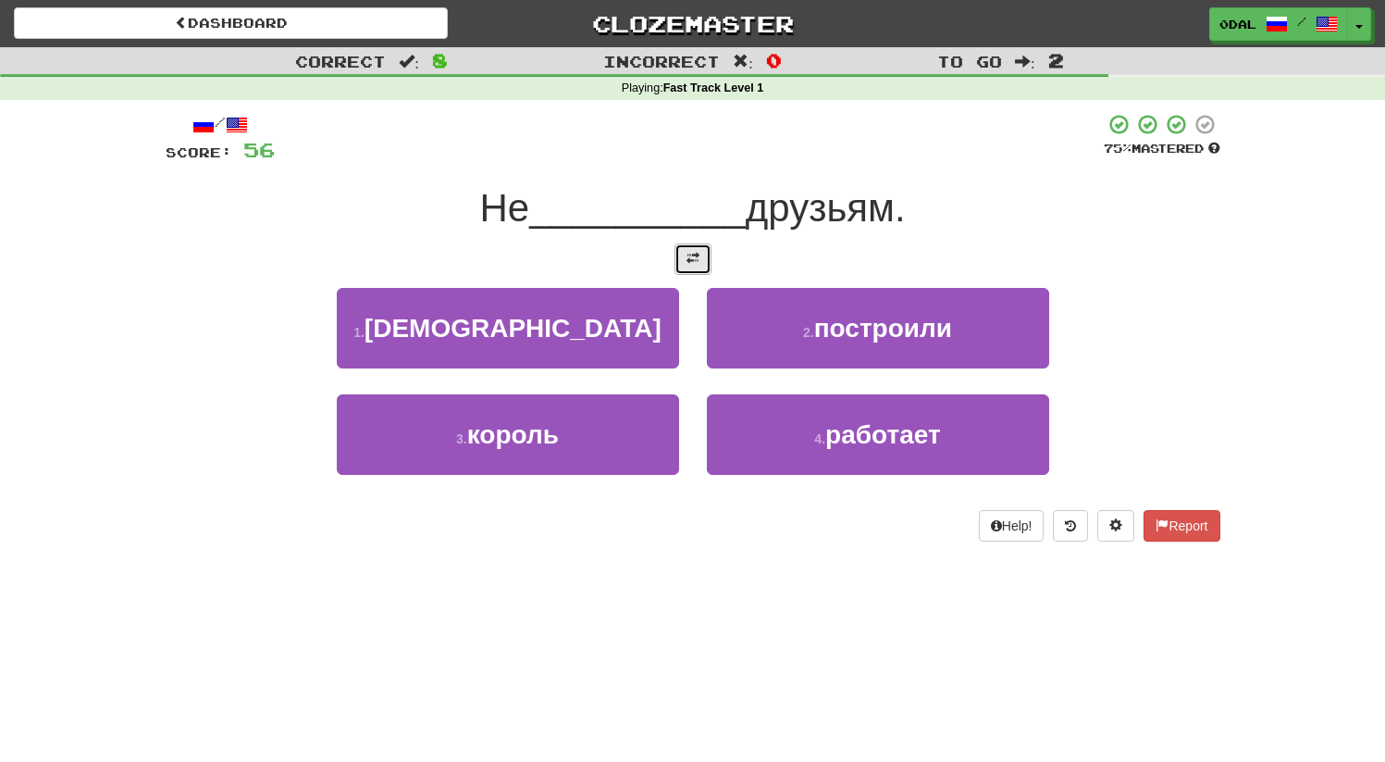
click at [677, 247] on button at bounding box center [693, 258] width 37 height 31
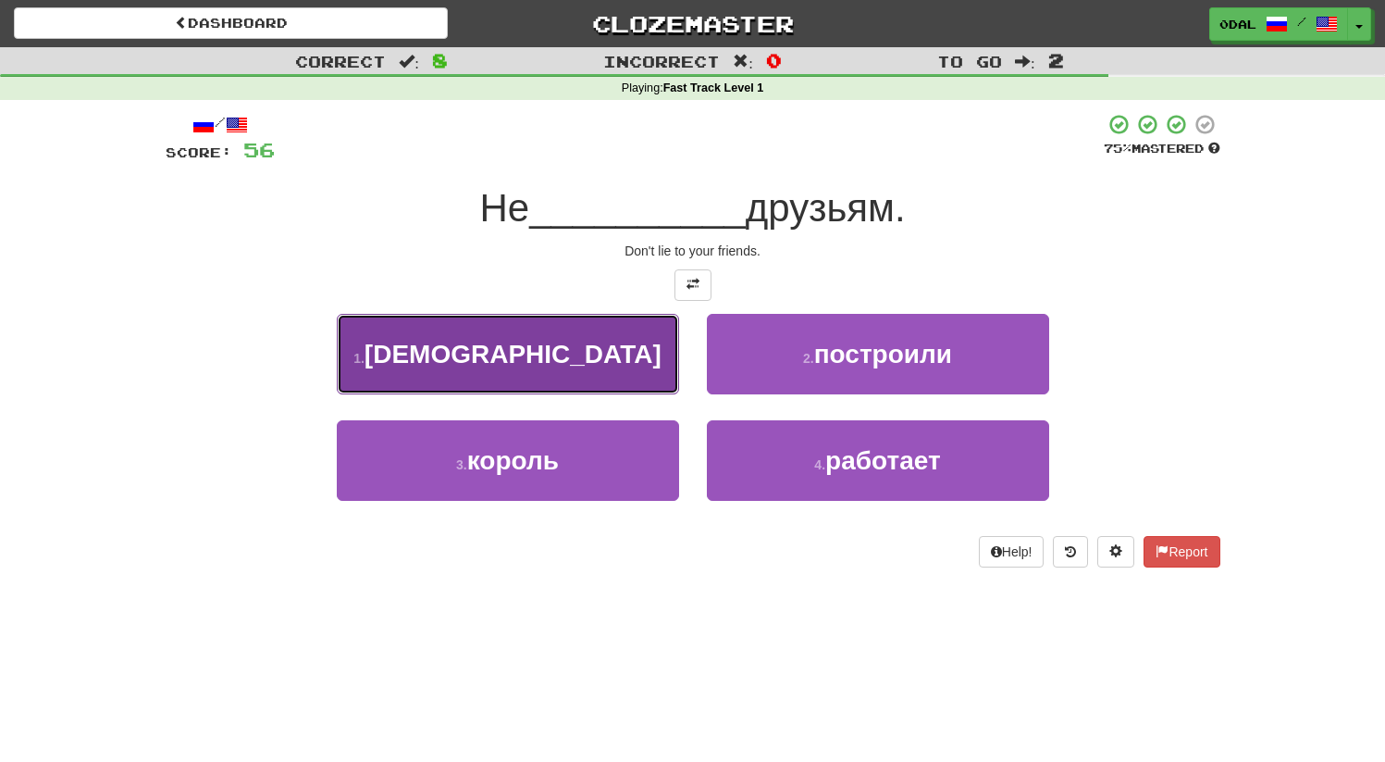
click at [553, 376] on button "1 . ври" at bounding box center [508, 354] width 342 height 81
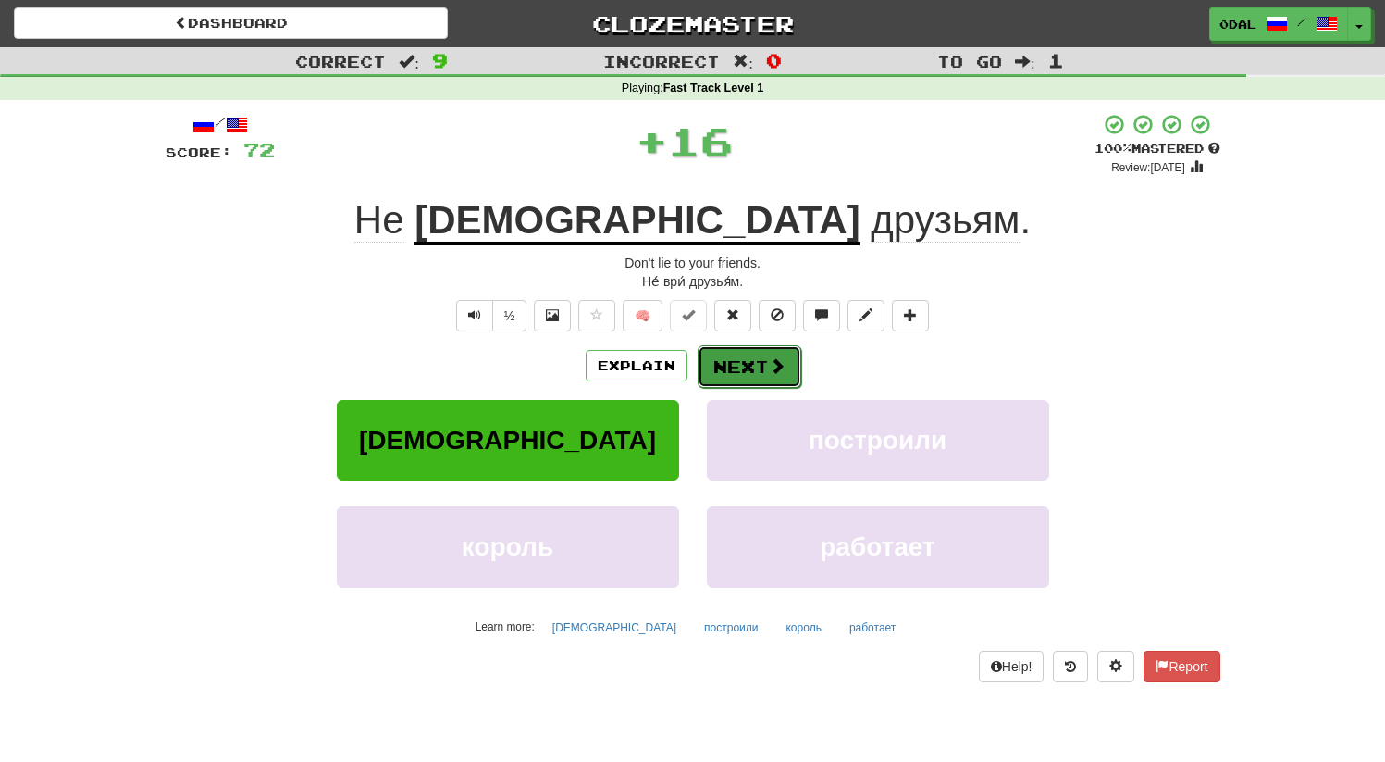
click at [746, 372] on button "Next" at bounding box center [750, 366] width 104 height 43
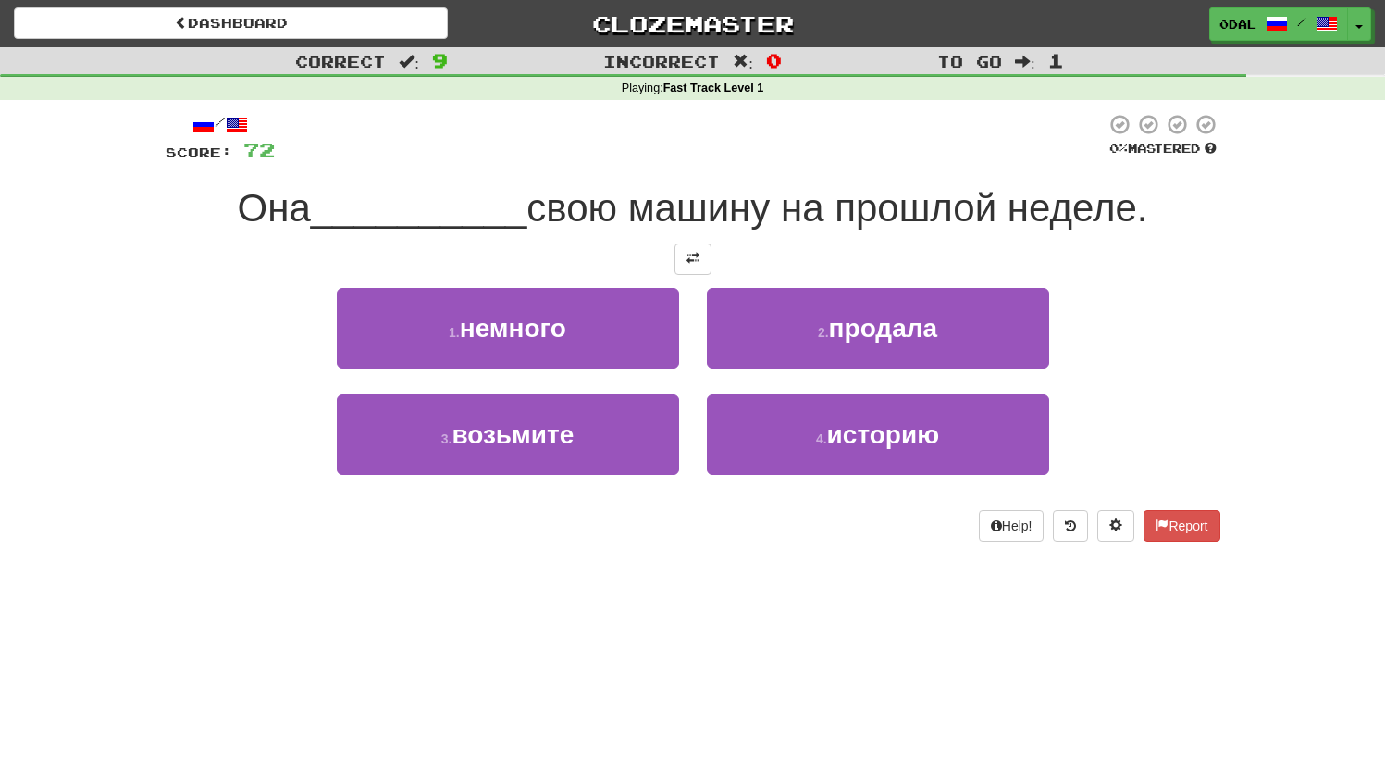
click at [663, 270] on div at bounding box center [693, 258] width 1055 height 31
click at [679, 261] on button at bounding box center [693, 258] width 37 height 31
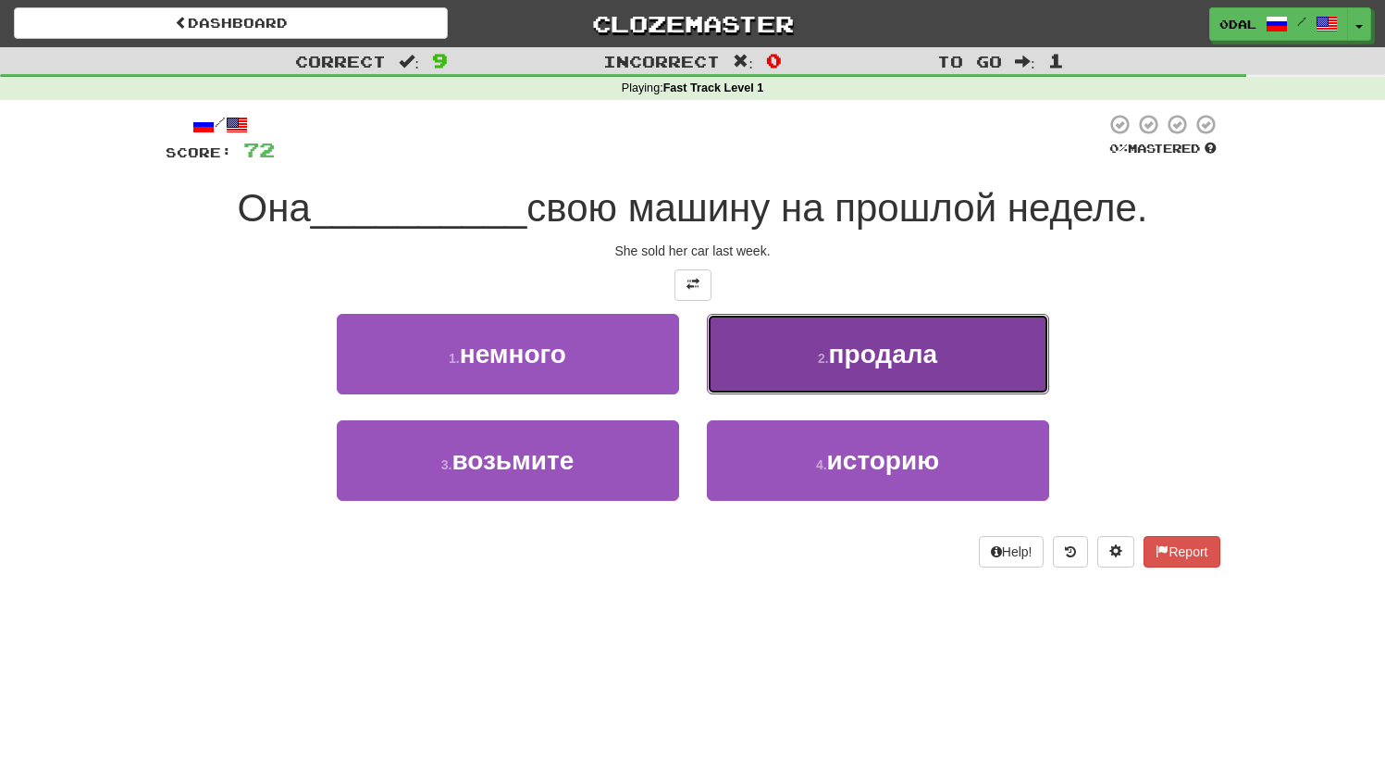
click at [840, 360] on span "продала" at bounding box center [883, 354] width 108 height 29
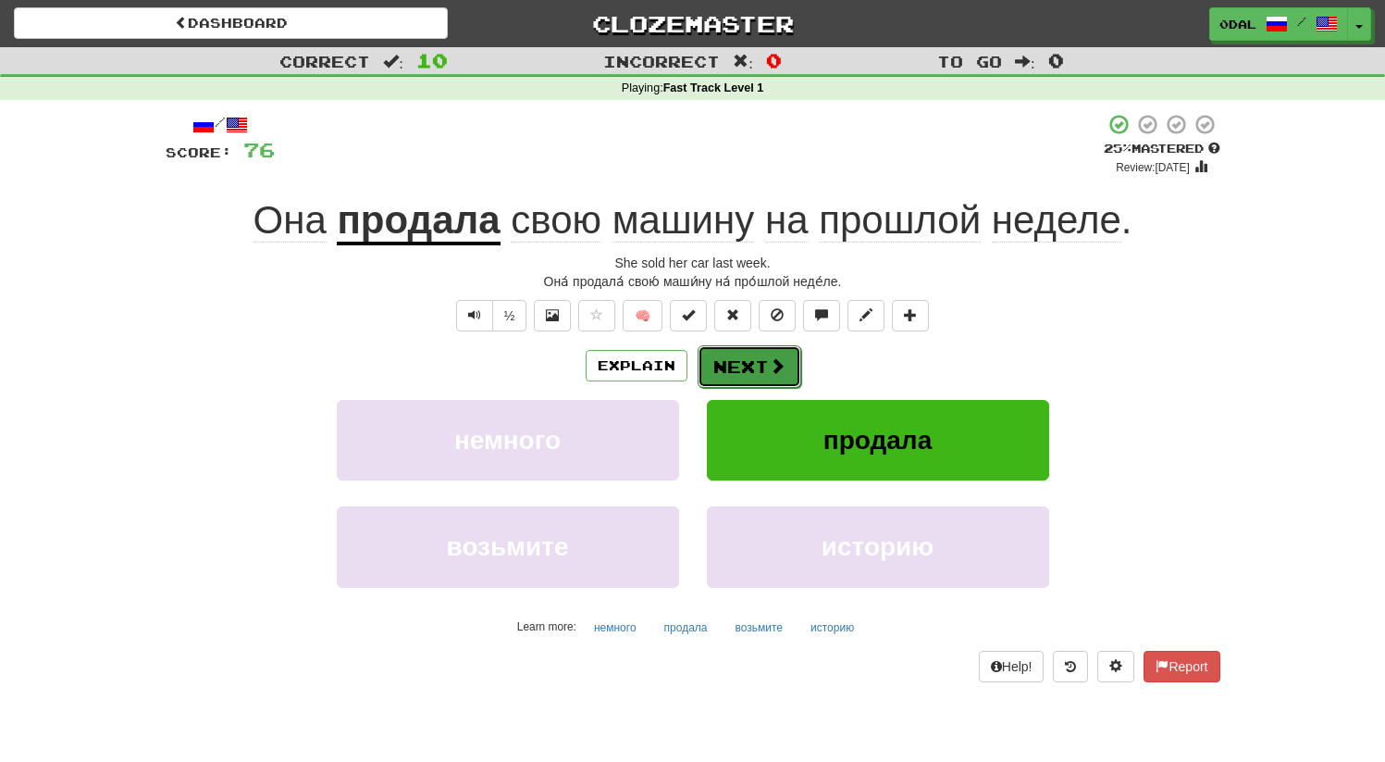
click at [775, 378] on button "Next" at bounding box center [750, 366] width 104 height 43
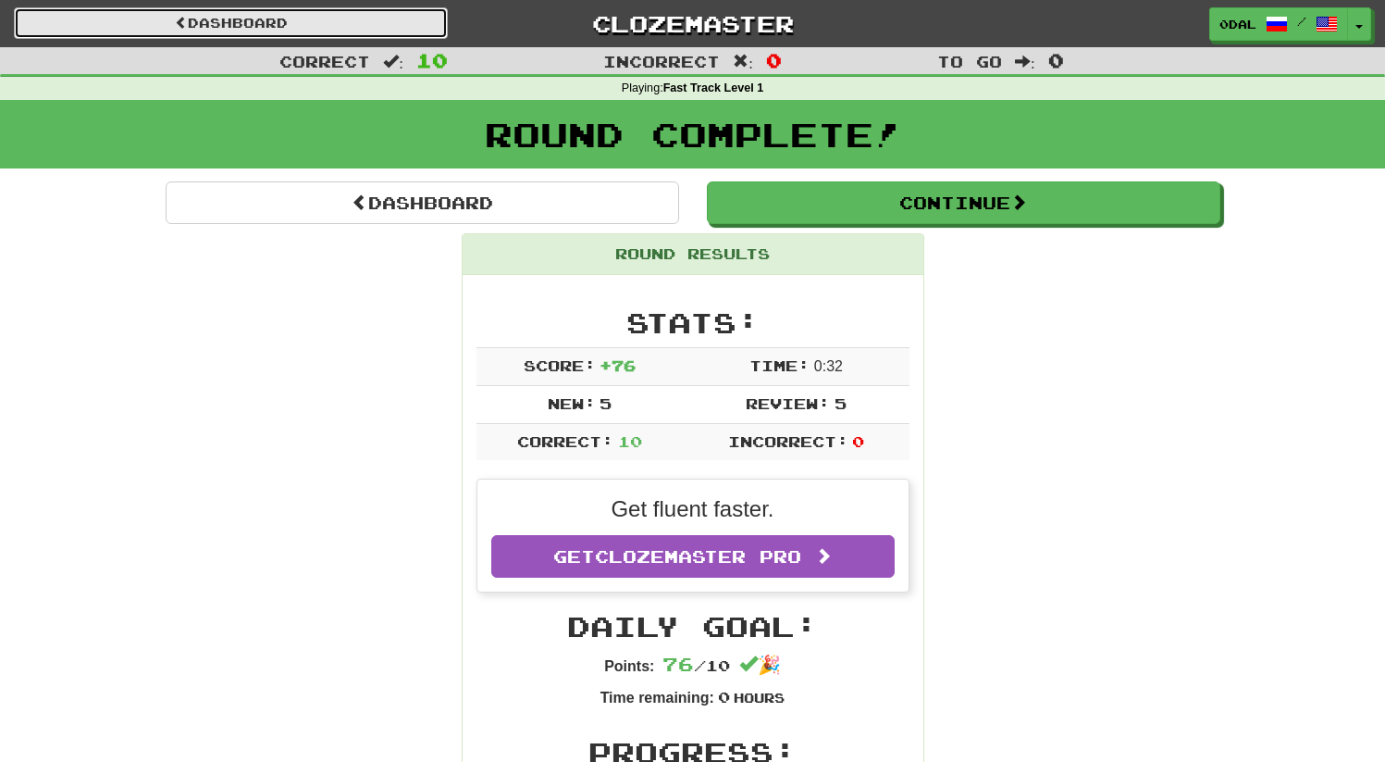
click at [274, 38] on link "Dashboard" at bounding box center [231, 22] width 434 height 31
